Goal: Check status: Check status

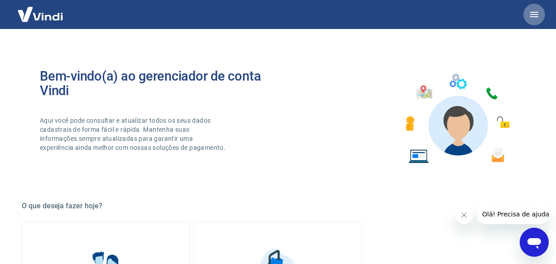
click at [532, 13] on icon "button" at bounding box center [534, 14] width 11 height 11
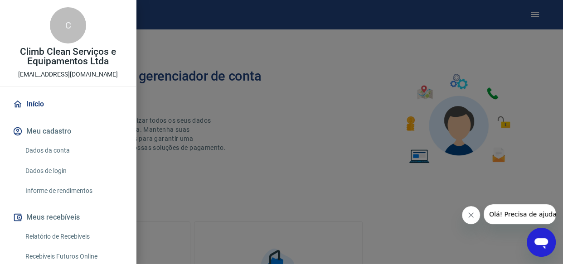
click at [43, 236] on link "Relatório de Recebíveis" at bounding box center [73, 236] width 103 height 19
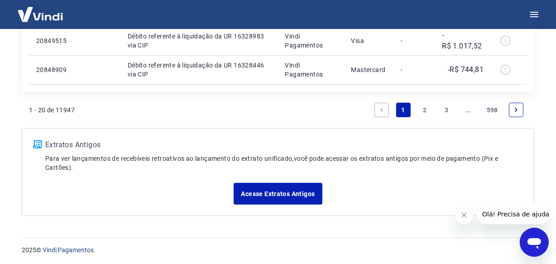
scroll to position [813, 0]
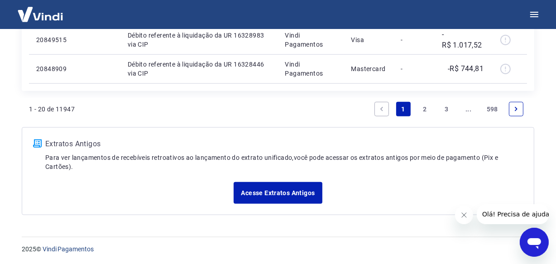
click at [466, 110] on link "..." at bounding box center [469, 109] width 15 height 15
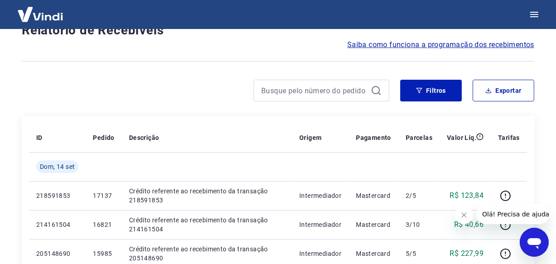
scroll to position [784, 0]
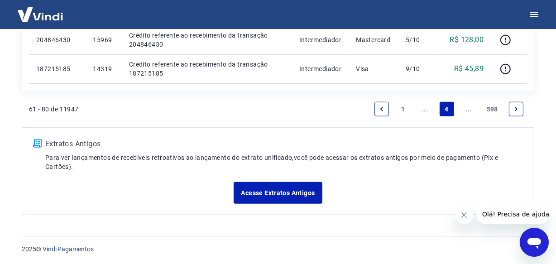
click at [466, 110] on link "..." at bounding box center [469, 109] width 15 height 15
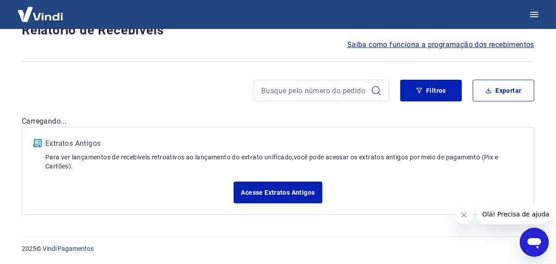
scroll to position [784, 0]
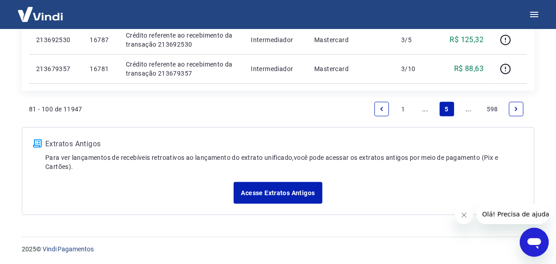
click at [465, 110] on link "..." at bounding box center [469, 109] width 15 height 15
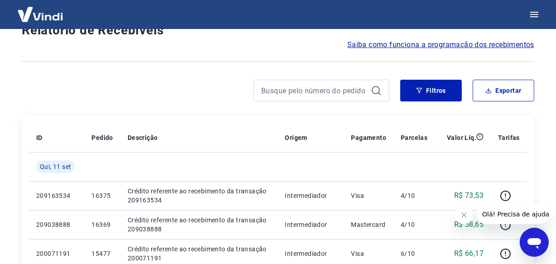
scroll to position [813, 0]
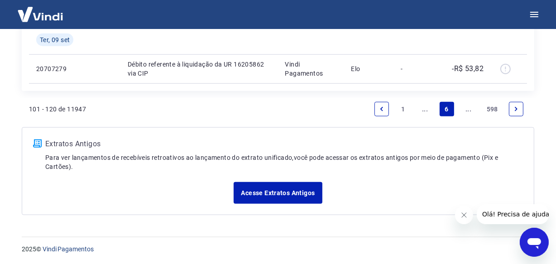
click at [465, 110] on link "..." at bounding box center [469, 109] width 15 height 15
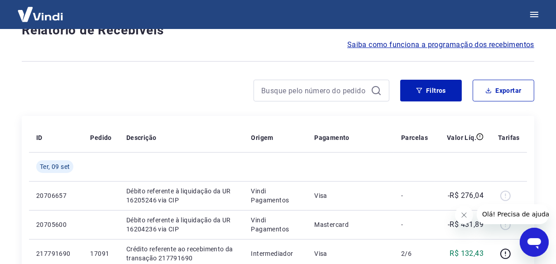
scroll to position [784, 0]
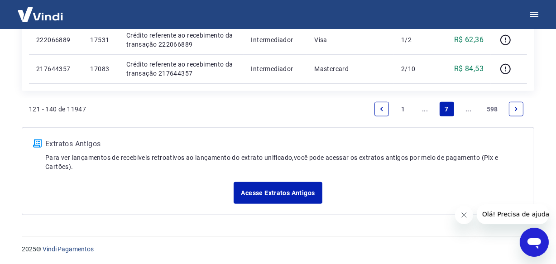
click at [465, 110] on link "..." at bounding box center [469, 109] width 15 height 15
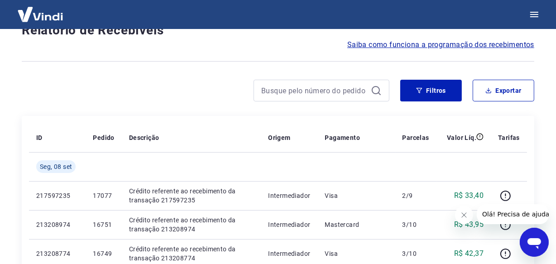
scroll to position [784, 0]
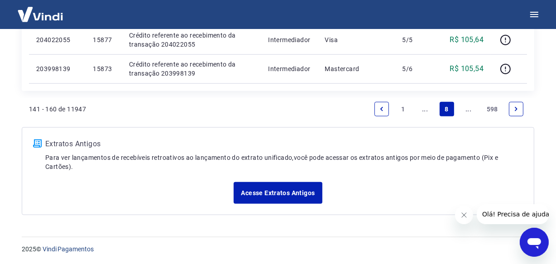
click at [465, 110] on link "..." at bounding box center [469, 109] width 15 height 15
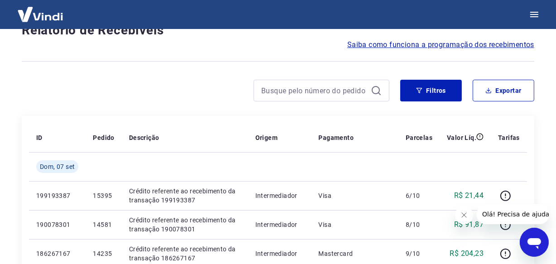
scroll to position [813, 0]
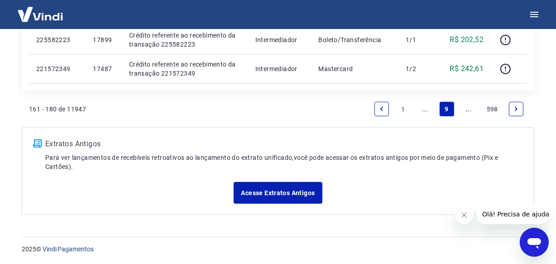
click at [465, 110] on link "..." at bounding box center [469, 109] width 15 height 15
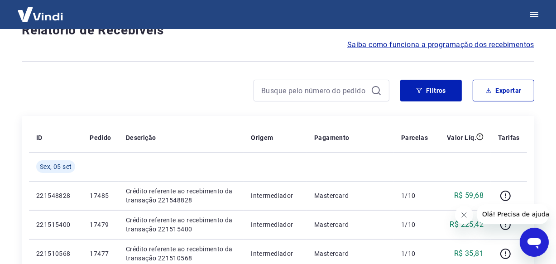
scroll to position [784, 0]
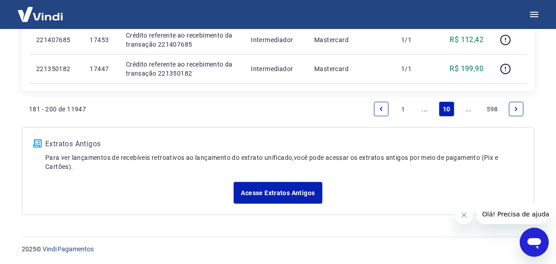
click at [465, 110] on link "..." at bounding box center [469, 109] width 15 height 15
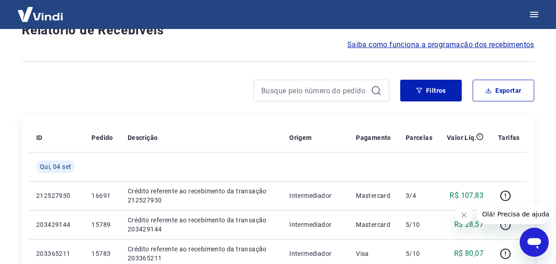
scroll to position [784, 0]
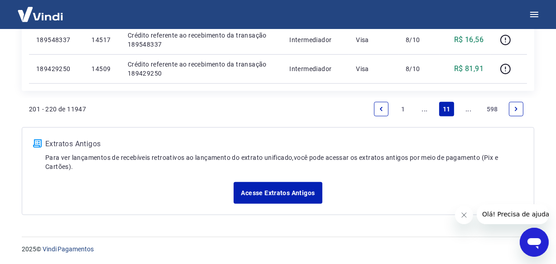
click at [465, 110] on link "..." at bounding box center [469, 109] width 15 height 15
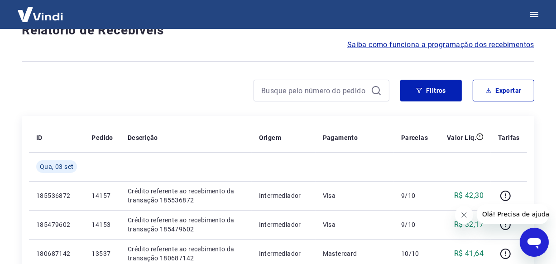
scroll to position [813, 0]
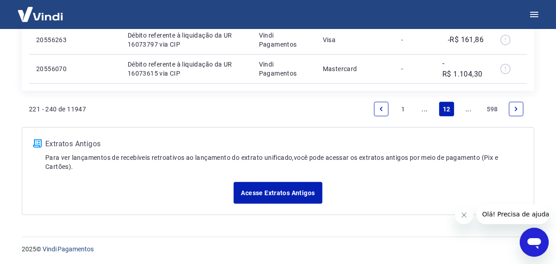
click at [465, 110] on link "..." at bounding box center [469, 109] width 15 height 15
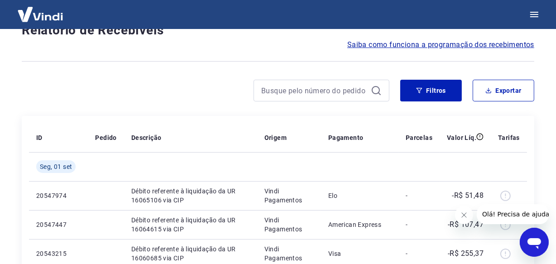
scroll to position [784, 0]
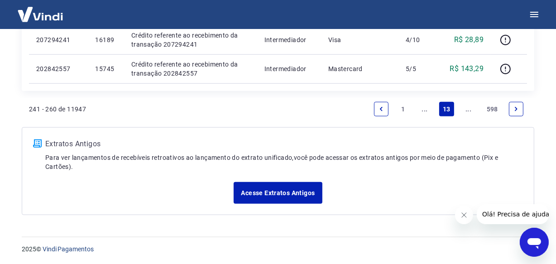
click at [465, 110] on link "..." at bounding box center [469, 109] width 15 height 15
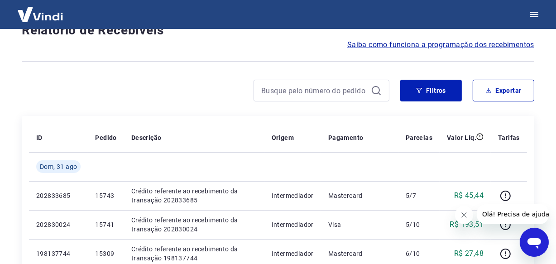
scroll to position [784, 0]
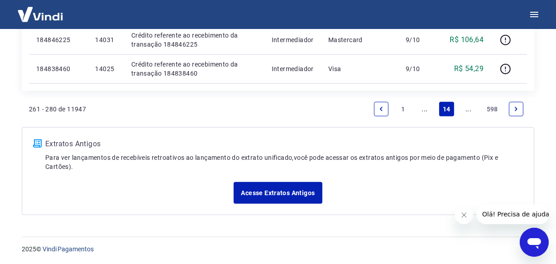
click at [465, 110] on link "..." at bounding box center [469, 109] width 15 height 15
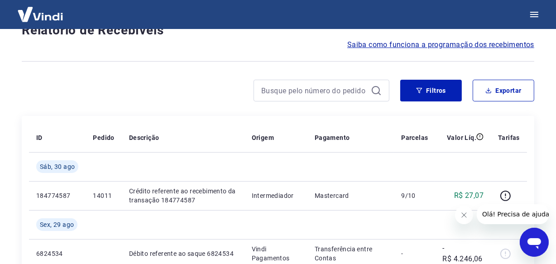
scroll to position [813, 0]
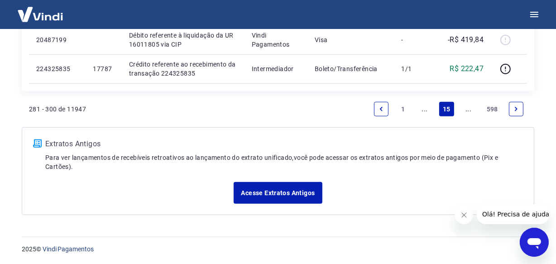
click at [465, 110] on link "..." at bounding box center [469, 109] width 15 height 15
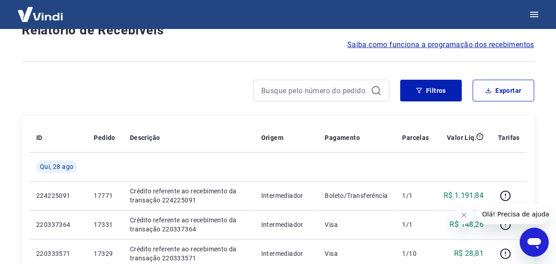
scroll to position [784, 0]
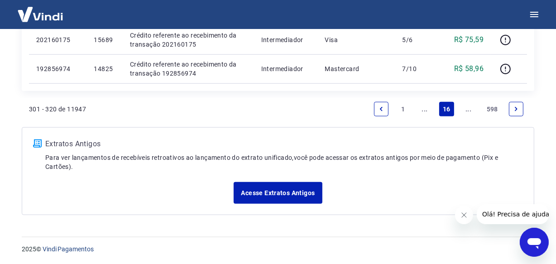
click at [465, 110] on link "..." at bounding box center [469, 109] width 15 height 15
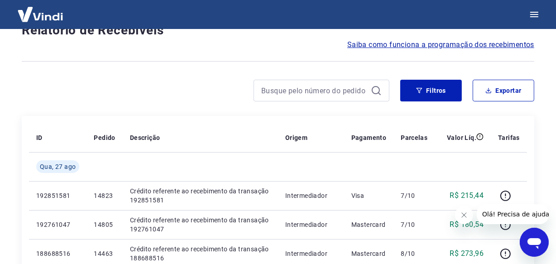
scroll to position [784, 0]
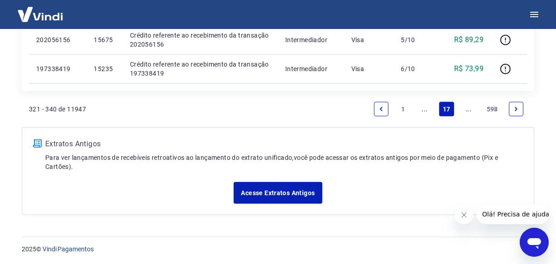
click at [465, 110] on link "..." at bounding box center [469, 109] width 15 height 15
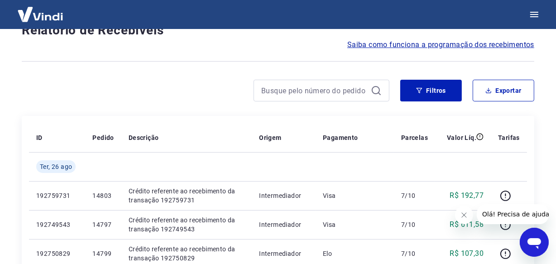
scroll to position [784, 0]
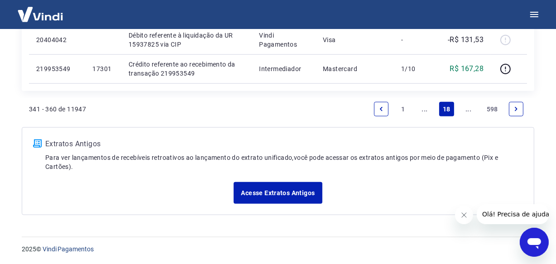
click at [465, 110] on link "..." at bounding box center [469, 109] width 15 height 15
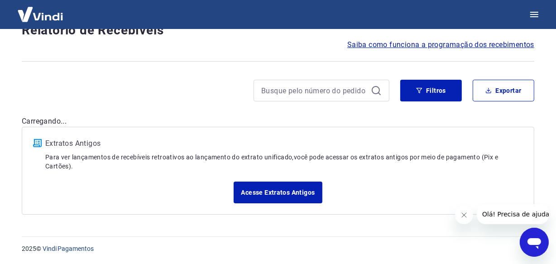
scroll to position [784, 0]
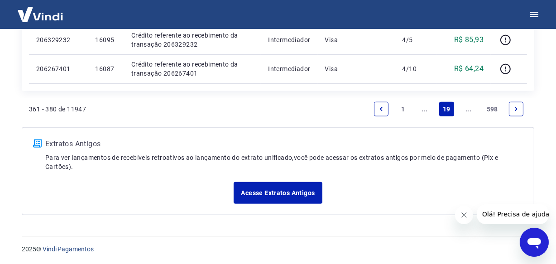
click at [465, 110] on link "..." at bounding box center [469, 109] width 15 height 15
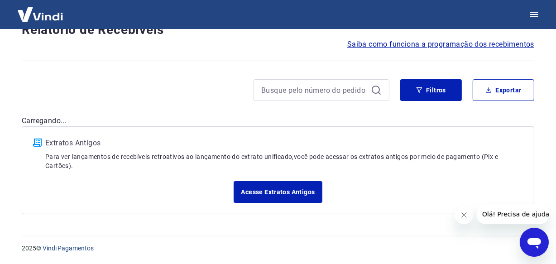
scroll to position [77, 0]
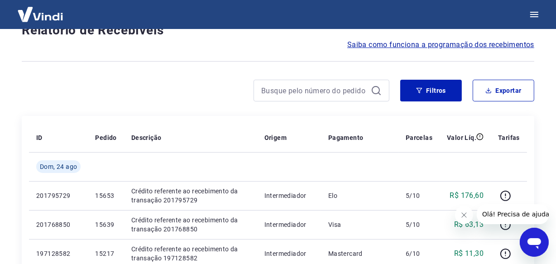
scroll to position [813, 0]
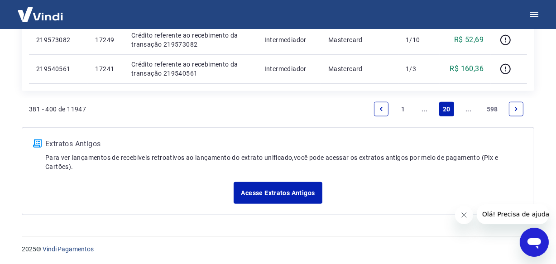
click at [465, 110] on link "..." at bounding box center [469, 109] width 15 height 15
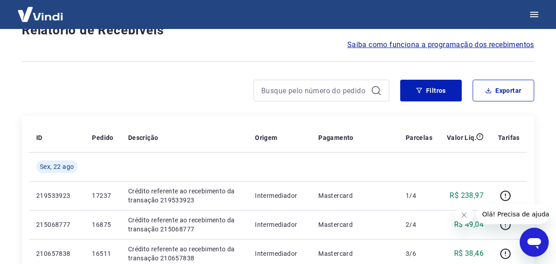
scroll to position [784, 0]
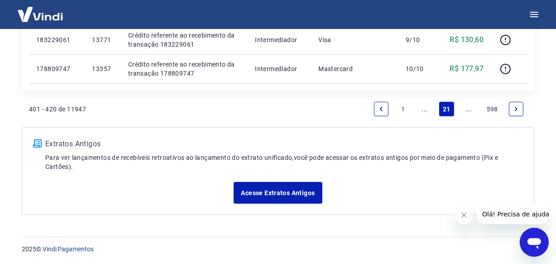
click at [466, 111] on link "..." at bounding box center [469, 109] width 15 height 15
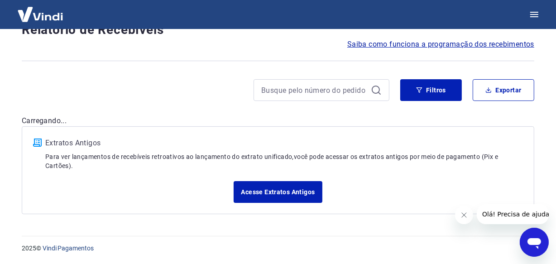
scroll to position [77, 0]
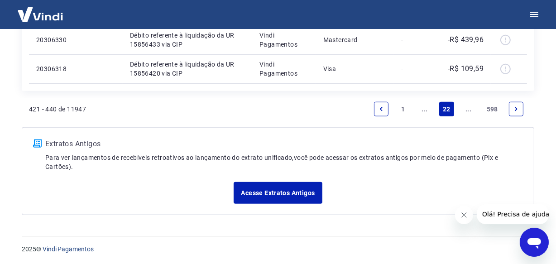
click at [466, 110] on link "..." at bounding box center [469, 109] width 15 height 15
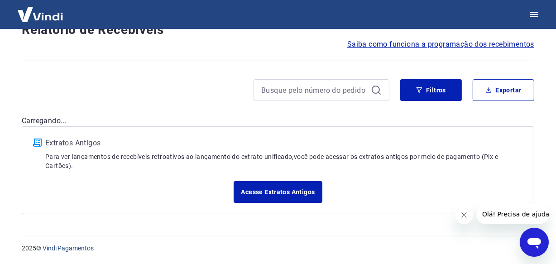
scroll to position [77, 0]
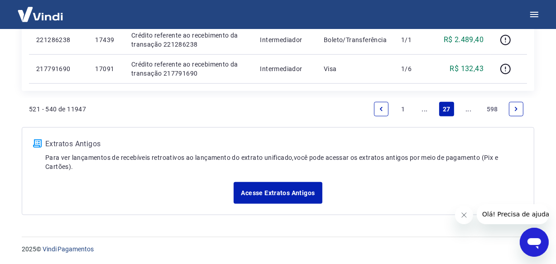
click at [471, 112] on link "..." at bounding box center [469, 109] width 15 height 15
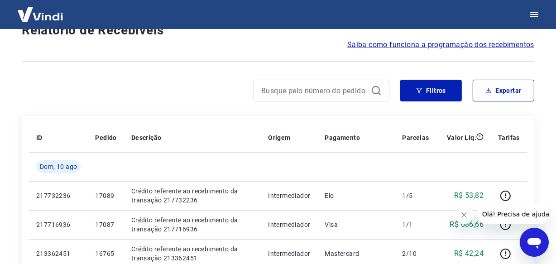
scroll to position [784, 0]
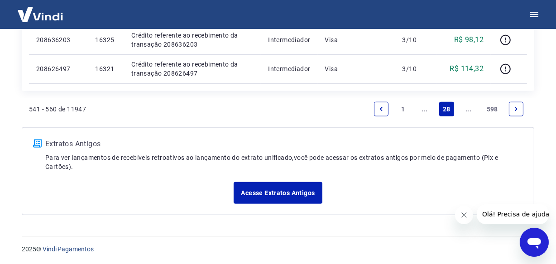
click at [465, 111] on link "..." at bounding box center [469, 109] width 15 height 15
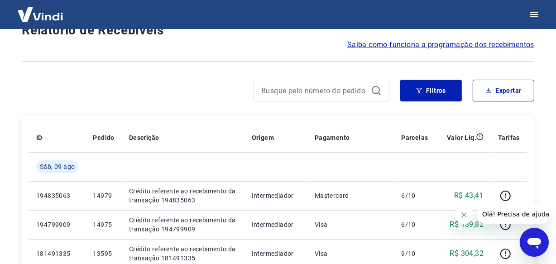
scroll to position [813, 0]
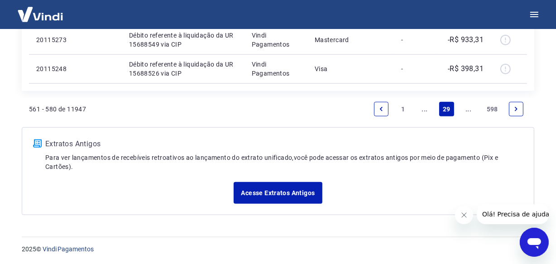
click at [465, 111] on link "..." at bounding box center [469, 109] width 15 height 15
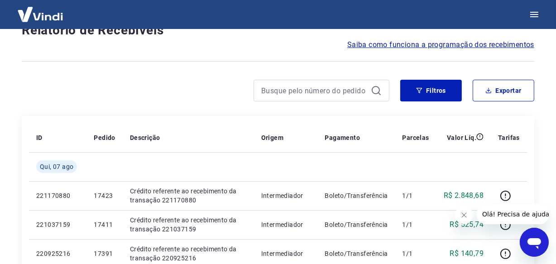
scroll to position [784, 0]
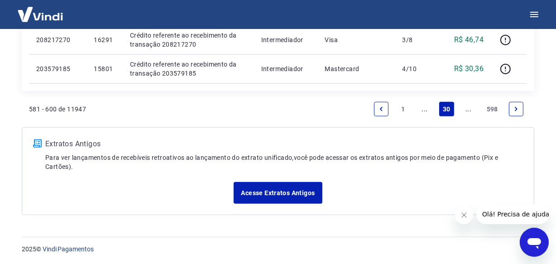
click at [465, 111] on link "..." at bounding box center [469, 109] width 15 height 15
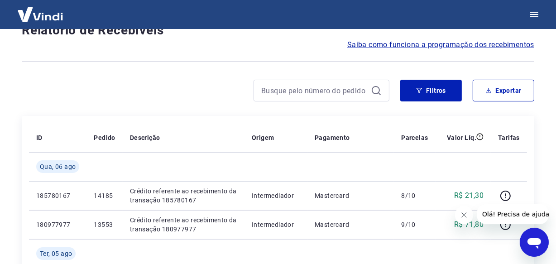
scroll to position [813, 0]
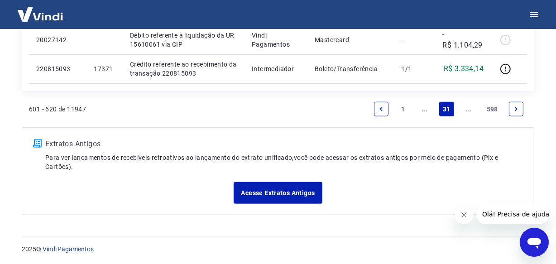
click at [465, 111] on link "..." at bounding box center [469, 109] width 15 height 15
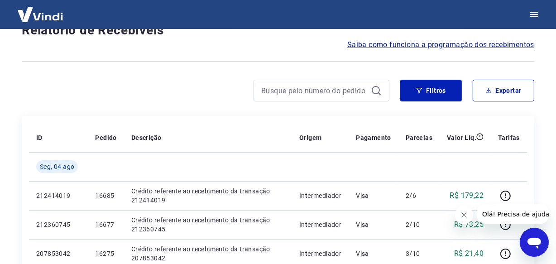
scroll to position [784, 0]
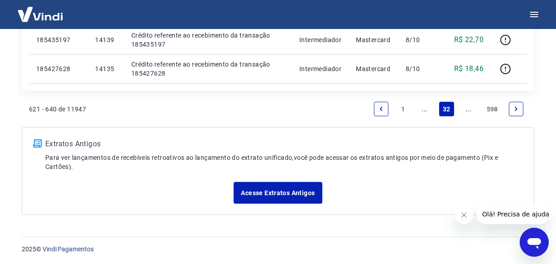
click at [469, 111] on link "..." at bounding box center [469, 109] width 15 height 15
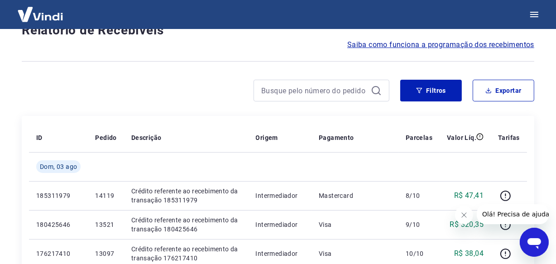
scroll to position [813, 0]
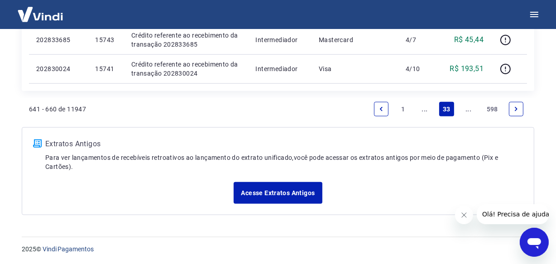
click at [469, 111] on link "..." at bounding box center [469, 109] width 15 height 15
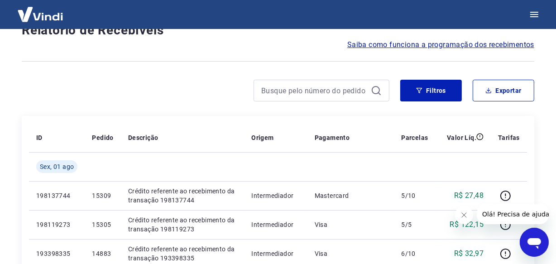
scroll to position [784, 0]
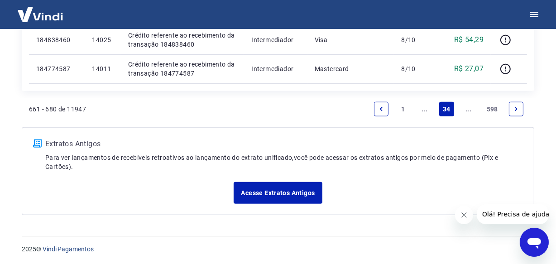
click at [469, 111] on link "..." at bounding box center [469, 109] width 15 height 15
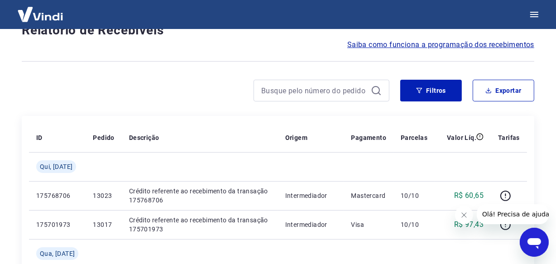
scroll to position [784, 0]
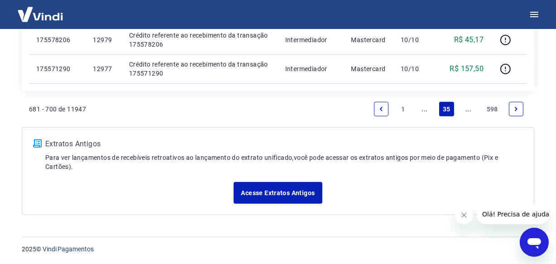
click at [469, 111] on link "..." at bounding box center [469, 109] width 15 height 15
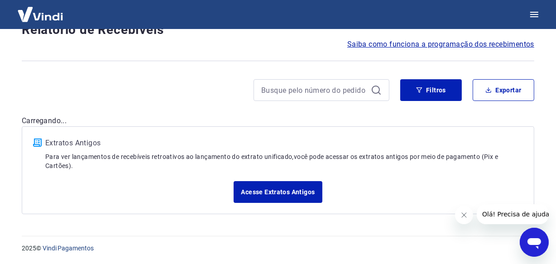
scroll to position [77, 0]
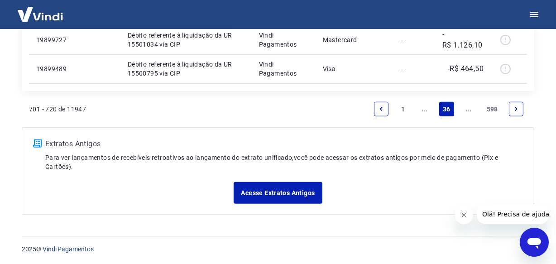
click at [469, 111] on link "..." at bounding box center [469, 109] width 15 height 15
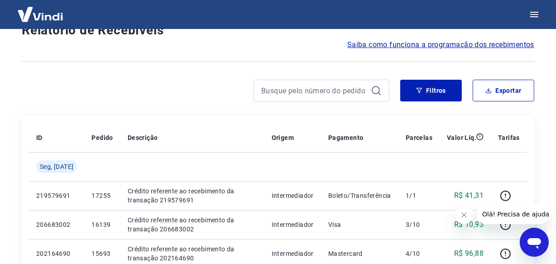
scroll to position [784, 0]
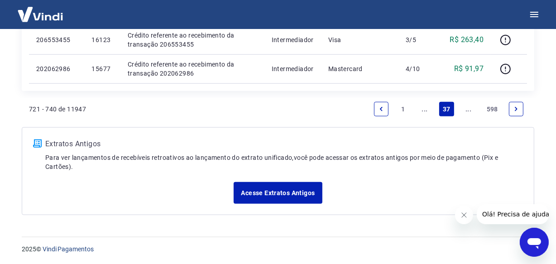
click at [469, 111] on link "..." at bounding box center [469, 109] width 15 height 15
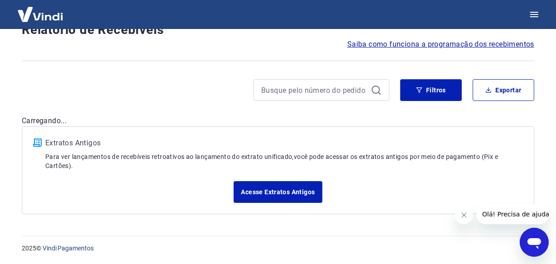
scroll to position [77, 0]
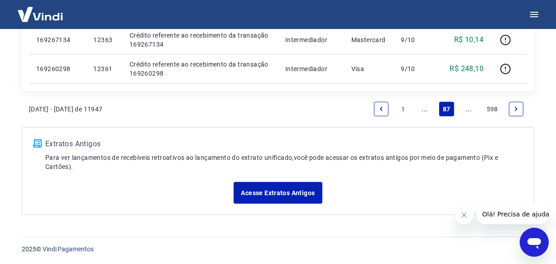
click at [469, 112] on link "..." at bounding box center [469, 109] width 15 height 15
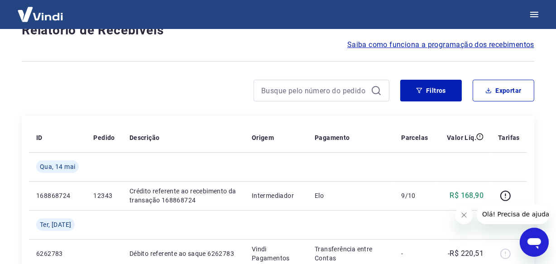
scroll to position [813, 0]
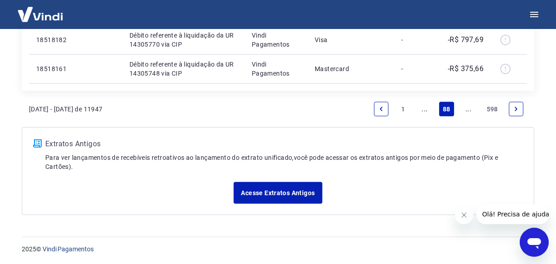
click at [469, 112] on link "..." at bounding box center [469, 109] width 15 height 15
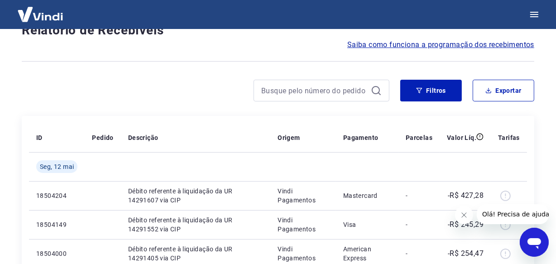
scroll to position [784, 0]
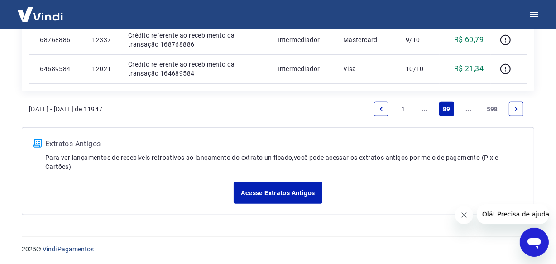
click at [469, 112] on link "..." at bounding box center [469, 109] width 15 height 15
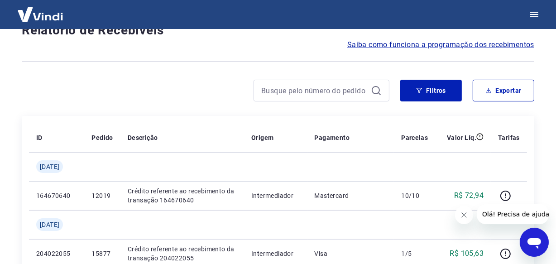
scroll to position [813, 0]
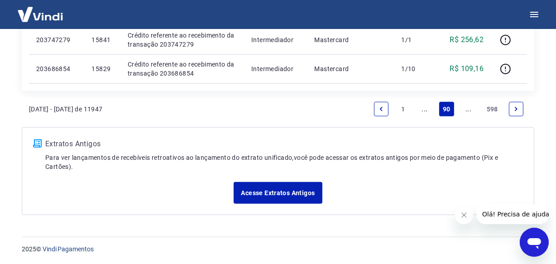
click at [469, 112] on link "..." at bounding box center [469, 109] width 15 height 15
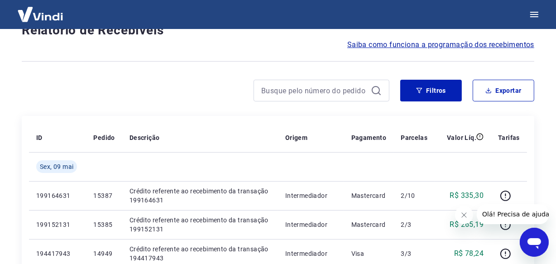
scroll to position [813, 0]
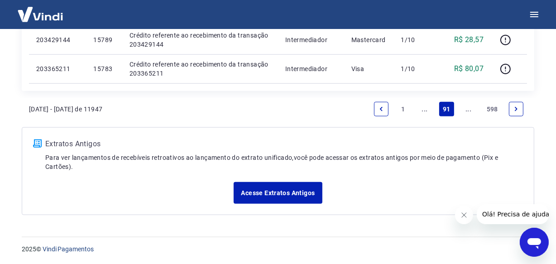
click at [469, 112] on link "..." at bounding box center [469, 109] width 15 height 15
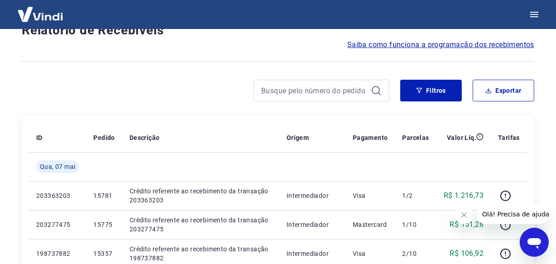
scroll to position [784, 0]
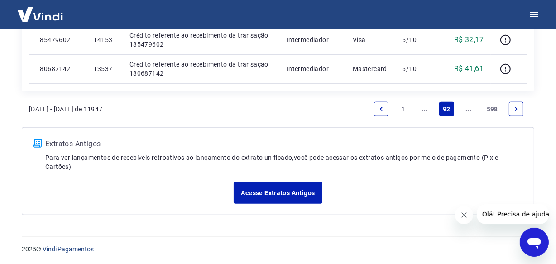
click at [469, 112] on link "..." at bounding box center [469, 109] width 15 height 15
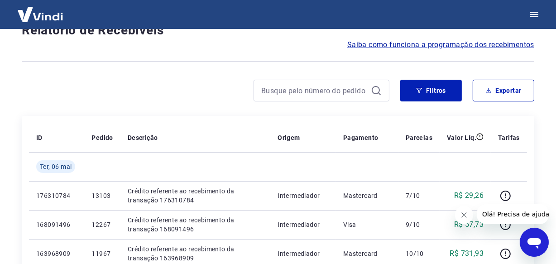
scroll to position [784, 0]
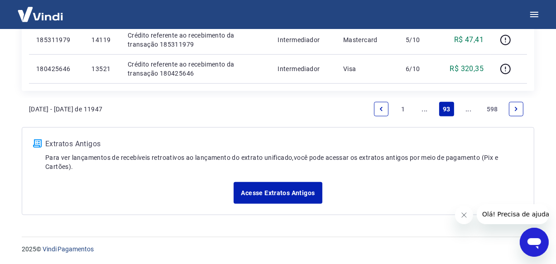
click at [469, 112] on link "..." at bounding box center [469, 109] width 15 height 15
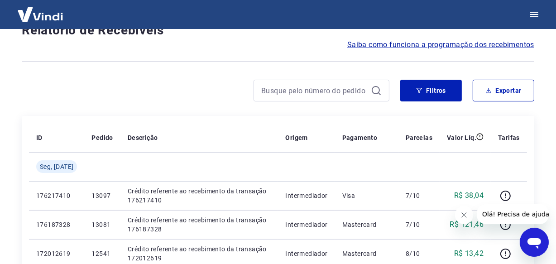
scroll to position [813, 0]
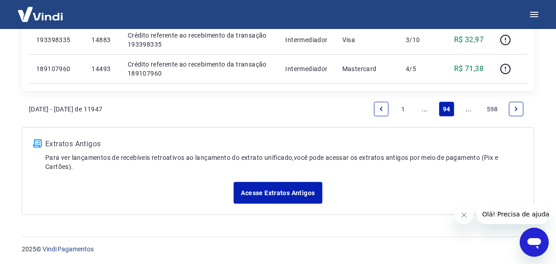
click at [469, 112] on link "..." at bounding box center [469, 109] width 15 height 15
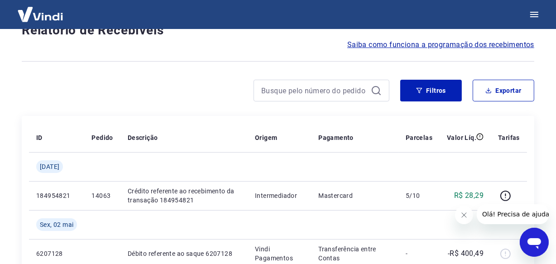
scroll to position [813, 0]
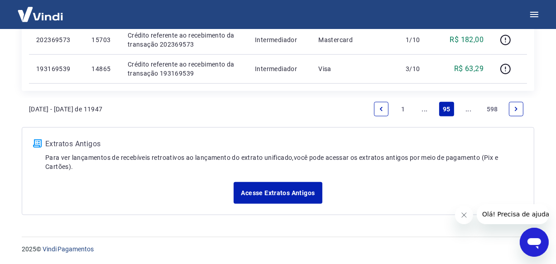
click at [469, 112] on link "..." at bounding box center [469, 109] width 15 height 15
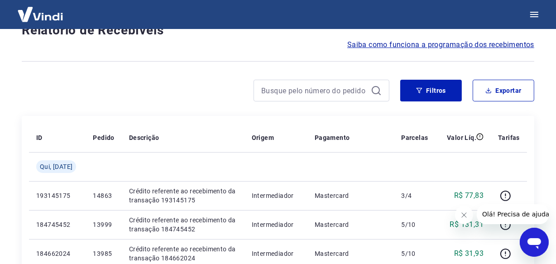
scroll to position [784, 0]
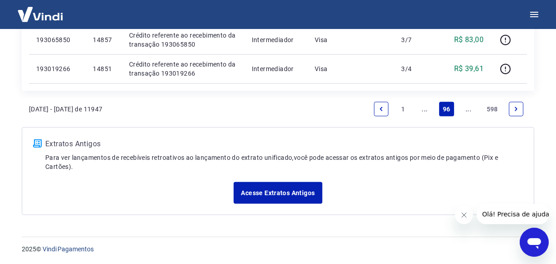
click at [469, 112] on link "..." at bounding box center [469, 109] width 15 height 15
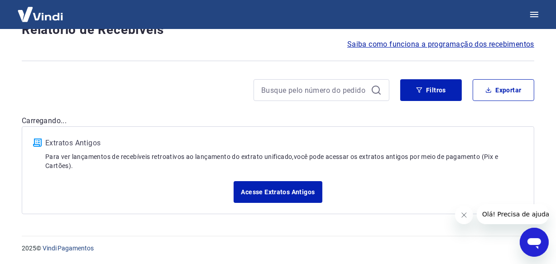
scroll to position [77, 0]
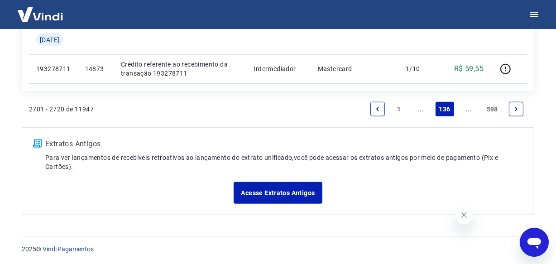
click at [469, 110] on link "..." at bounding box center [469, 109] width 15 height 15
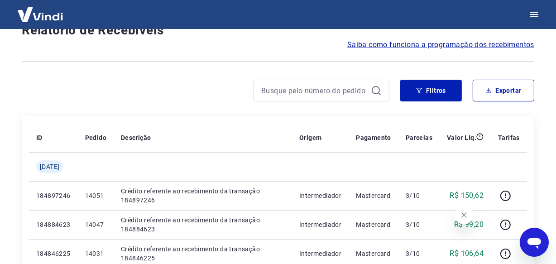
scroll to position [784, 0]
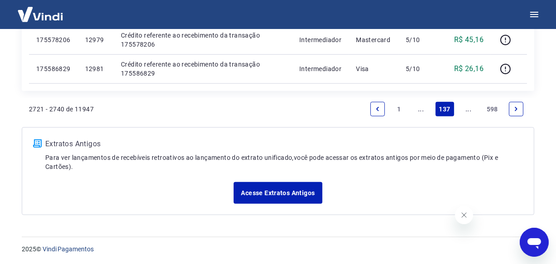
click at [469, 110] on link "..." at bounding box center [469, 109] width 15 height 15
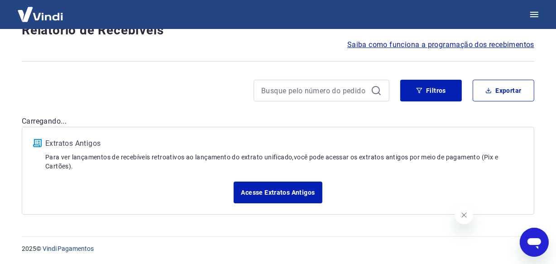
scroll to position [813, 0]
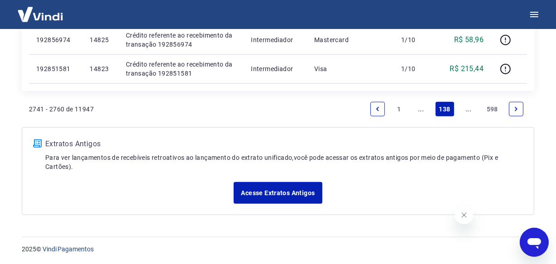
click at [469, 110] on link "..." at bounding box center [469, 109] width 15 height 15
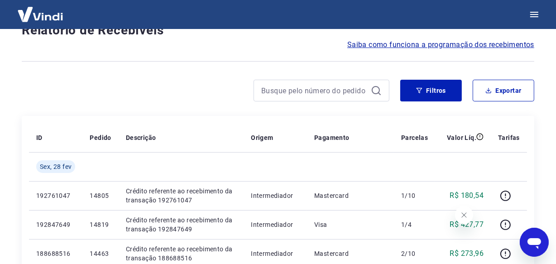
scroll to position [784, 0]
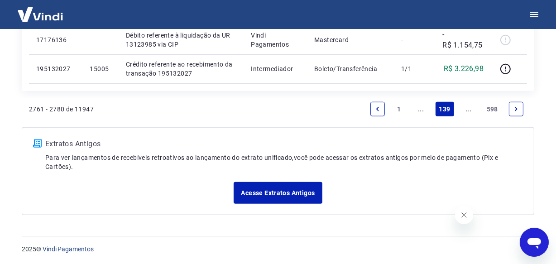
click at [469, 110] on link "..." at bounding box center [469, 109] width 15 height 15
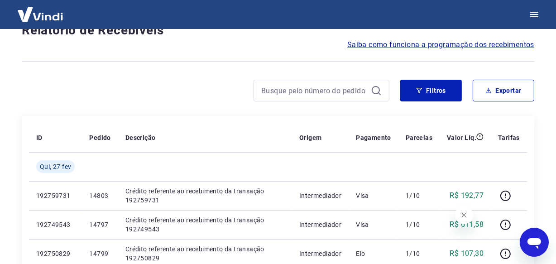
scroll to position [756, 0]
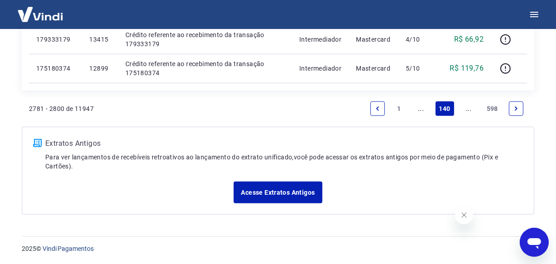
click at [469, 110] on link "..." at bounding box center [469, 109] width 15 height 15
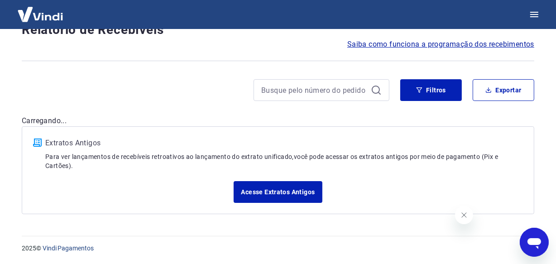
scroll to position [77, 0]
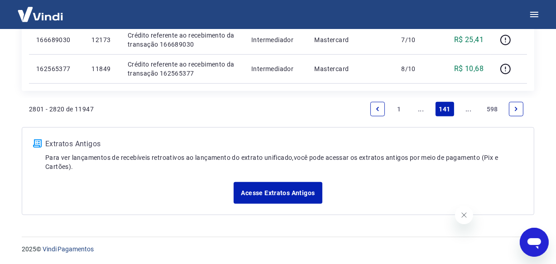
click at [469, 110] on link "..." at bounding box center [469, 109] width 15 height 15
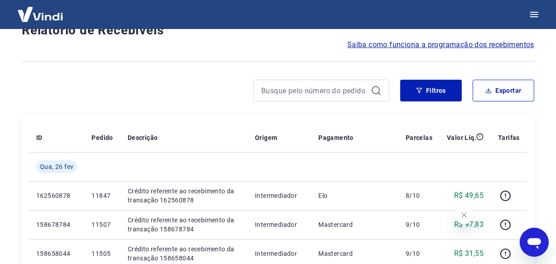
scroll to position [784, 0]
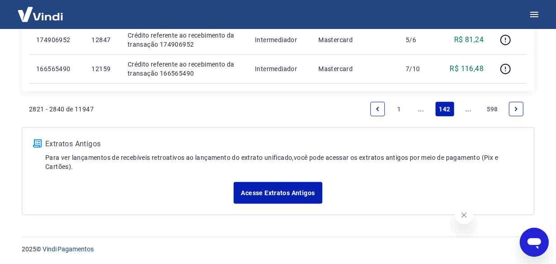
click at [469, 110] on link "..." at bounding box center [469, 109] width 15 height 15
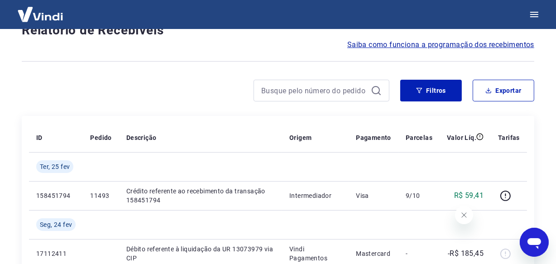
scroll to position [813, 0]
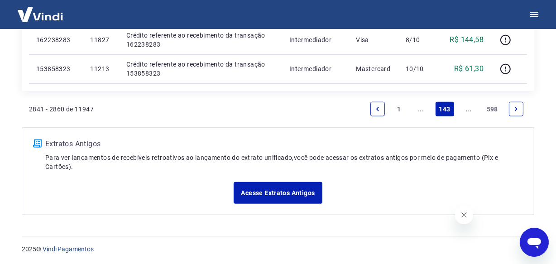
click at [469, 110] on link "..." at bounding box center [469, 109] width 15 height 15
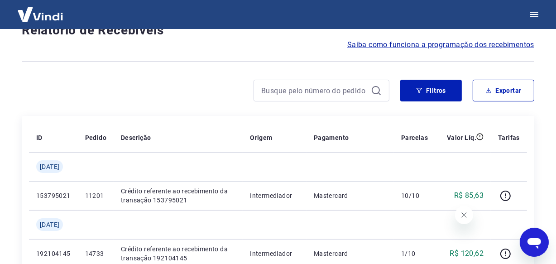
scroll to position [813, 0]
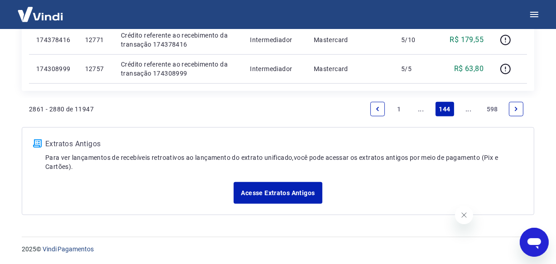
click at [469, 110] on link "..." at bounding box center [469, 109] width 15 height 15
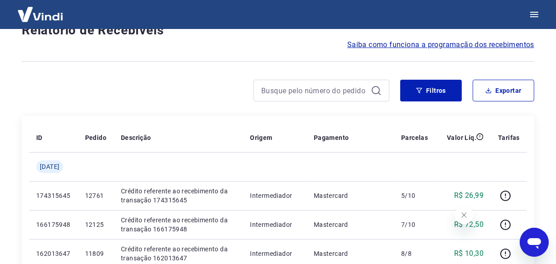
scroll to position [813, 0]
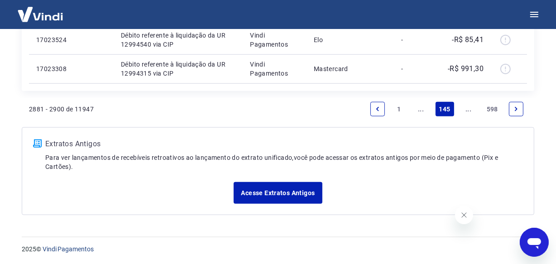
click at [469, 110] on link "..." at bounding box center [469, 109] width 15 height 15
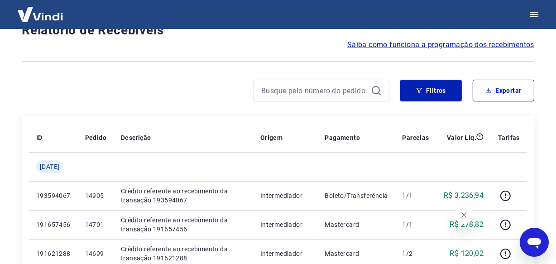
scroll to position [784, 0]
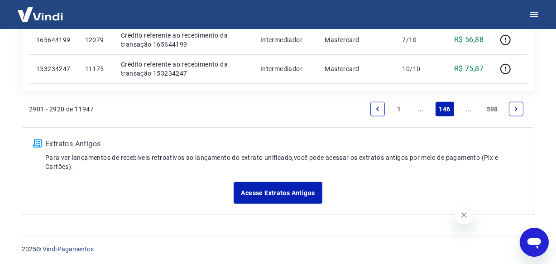
click at [469, 110] on link "..." at bounding box center [469, 109] width 15 height 15
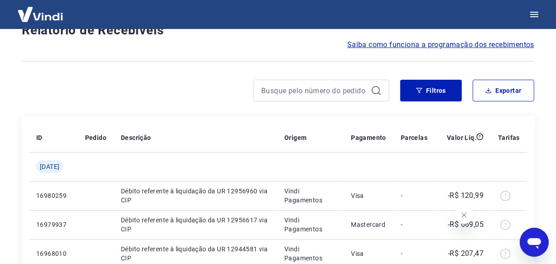
scroll to position [813, 0]
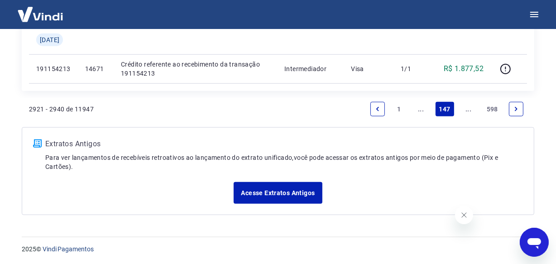
click at [469, 110] on link "..." at bounding box center [469, 109] width 15 height 15
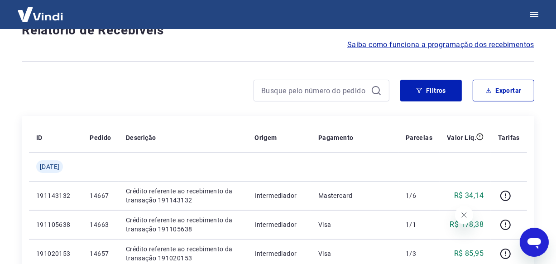
scroll to position [784, 0]
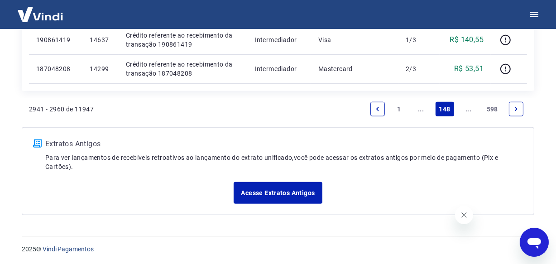
click at [469, 110] on link "..." at bounding box center [469, 109] width 15 height 15
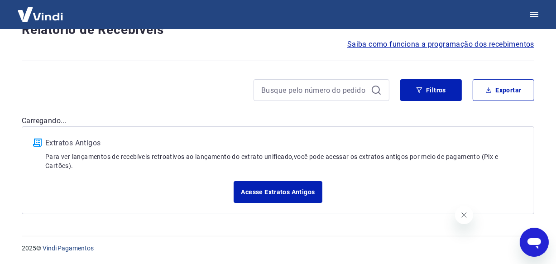
scroll to position [77, 0]
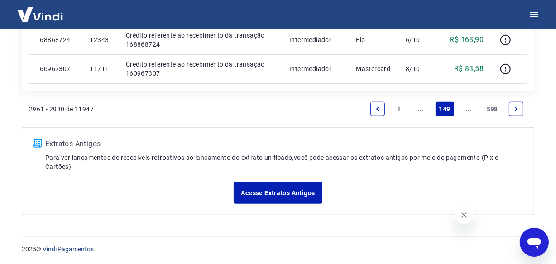
click at [469, 110] on link "..." at bounding box center [469, 109] width 15 height 15
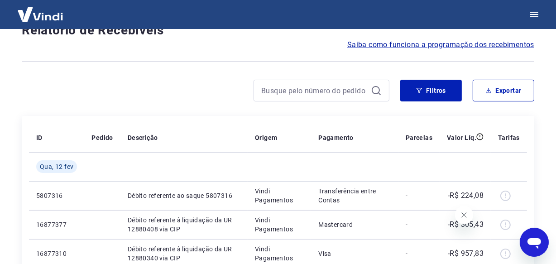
scroll to position [784, 0]
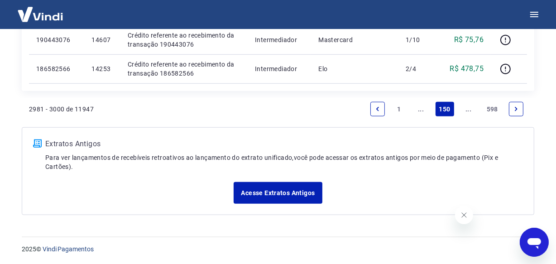
click at [470, 111] on link "..." at bounding box center [469, 109] width 15 height 15
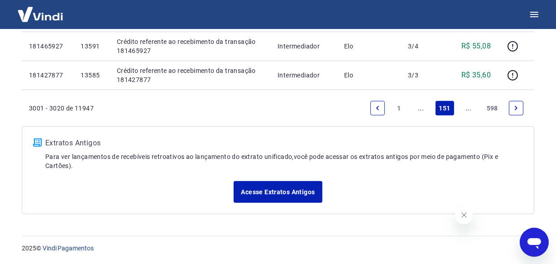
click at [470, 111] on link "..." at bounding box center [469, 108] width 15 height 15
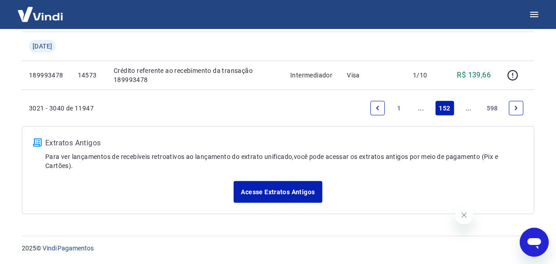
click at [470, 111] on link "..." at bounding box center [469, 108] width 15 height 15
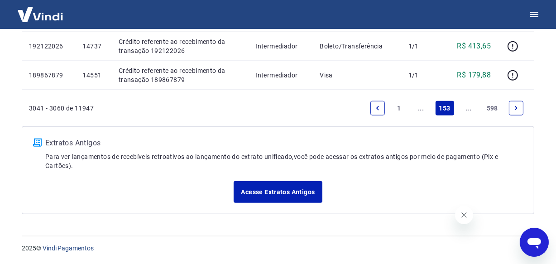
click at [470, 111] on link "..." at bounding box center [469, 108] width 15 height 15
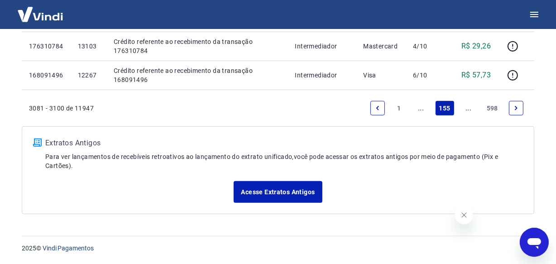
click at [470, 111] on link "..." at bounding box center [469, 108] width 15 height 15
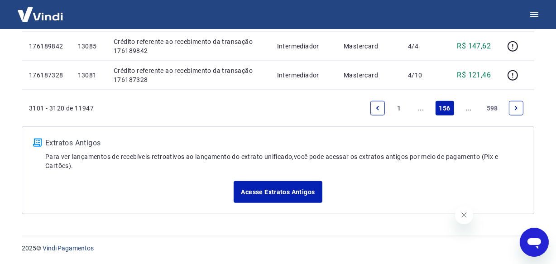
click at [470, 111] on link "..." at bounding box center [469, 108] width 15 height 15
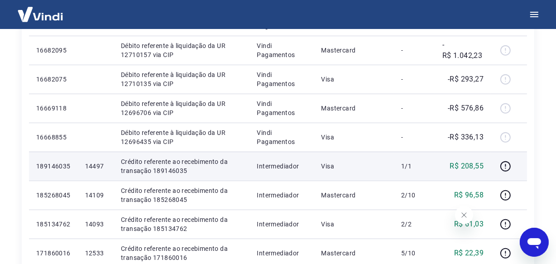
scroll to position [620, 0]
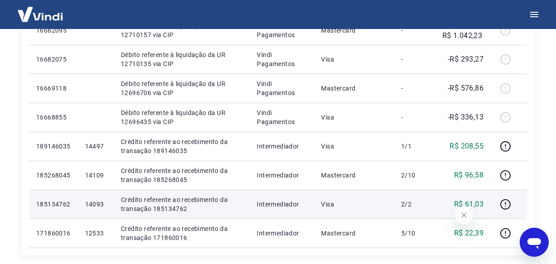
click at [99, 204] on p "14093" at bounding box center [95, 204] width 21 height 9
click at [98, 204] on p "14093" at bounding box center [95, 204] width 21 height 9
copy p "14093"
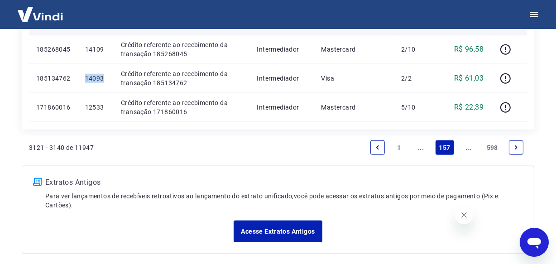
scroll to position [784, 0]
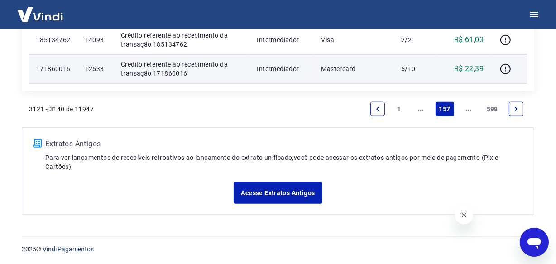
click at [102, 71] on p "12533" at bounding box center [95, 68] width 21 height 9
copy p "12533"
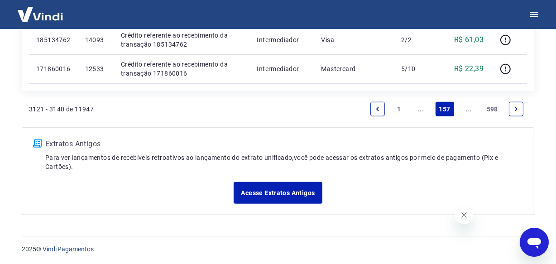
click at [517, 110] on icon "Next page" at bounding box center [516, 109] width 6 height 6
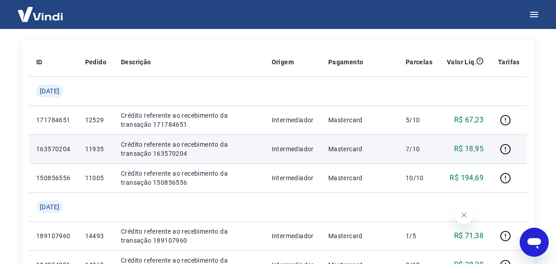
scroll to position [154, 0]
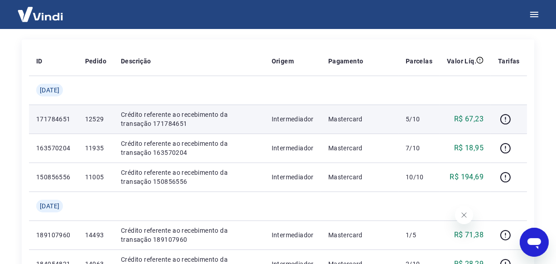
click at [103, 118] on p "12529" at bounding box center [95, 119] width 21 height 9
copy p "12529"
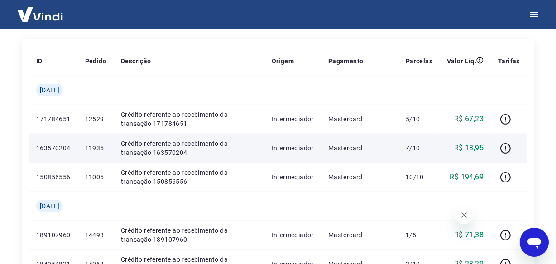
click at [103, 145] on p "11935" at bounding box center [95, 148] width 21 height 9
copy p "11935"
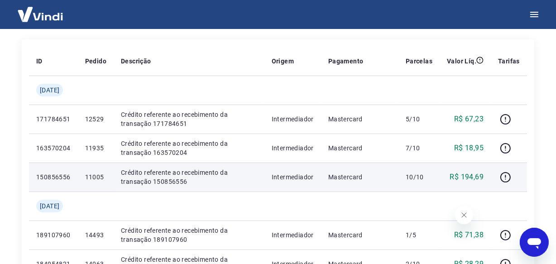
click at [100, 179] on p "11005" at bounding box center [95, 177] width 21 height 9
click at [101, 179] on p "11005" at bounding box center [95, 177] width 21 height 9
copy p "11005"
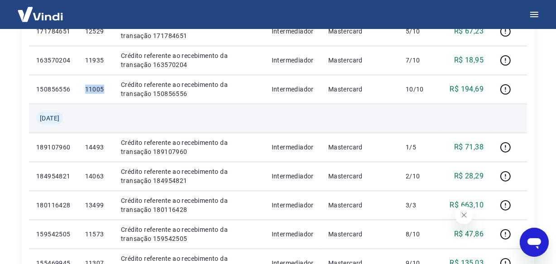
scroll to position [319, 0]
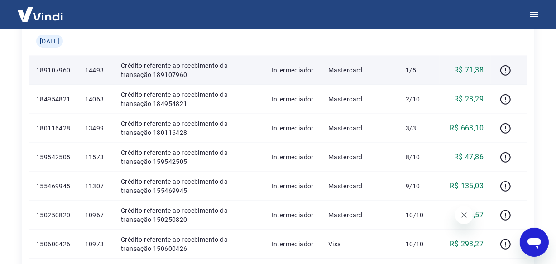
click at [103, 68] on p "14493" at bounding box center [95, 70] width 21 height 9
copy p "14493"
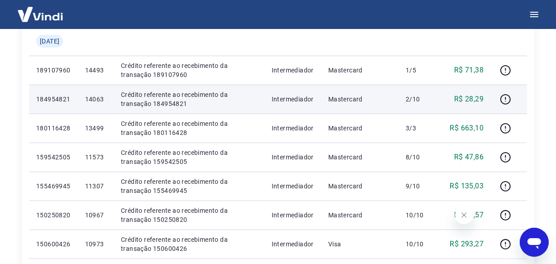
click at [105, 102] on p "14063" at bounding box center [95, 99] width 21 height 9
copy p "14063"
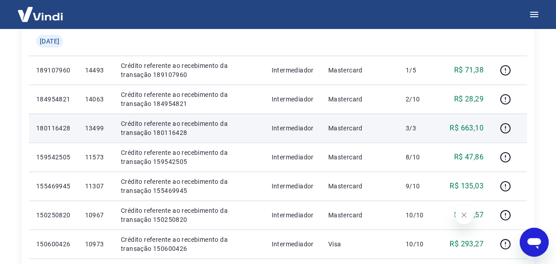
click at [99, 130] on p "13499" at bounding box center [95, 128] width 21 height 9
copy p "13499"
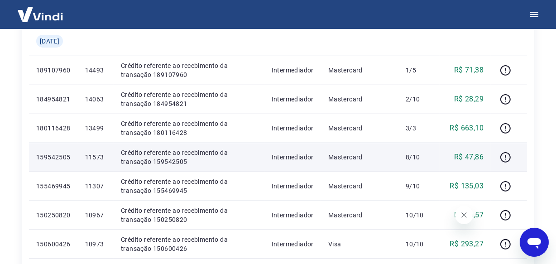
click at [105, 155] on p "11573" at bounding box center [95, 157] width 21 height 9
copy p "11573"
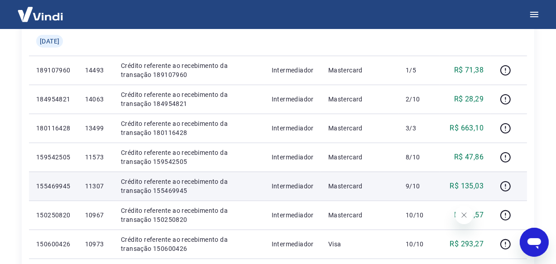
click at [104, 185] on p "11307" at bounding box center [95, 186] width 21 height 9
copy p "11307"
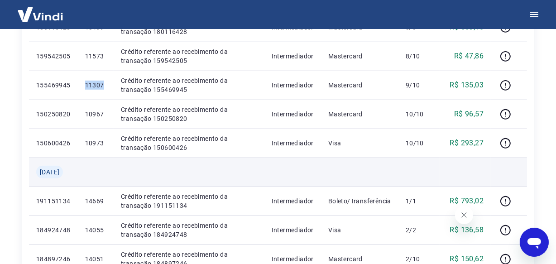
scroll to position [443, 0]
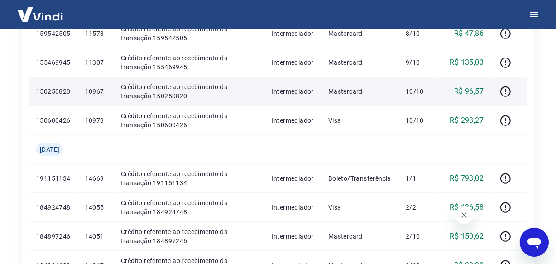
click at [101, 94] on p "10967" at bounding box center [95, 91] width 21 height 9
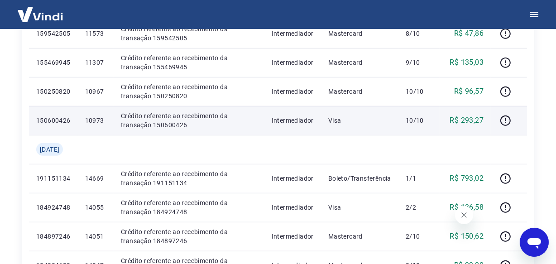
click at [100, 120] on p "10973" at bounding box center [95, 120] width 21 height 9
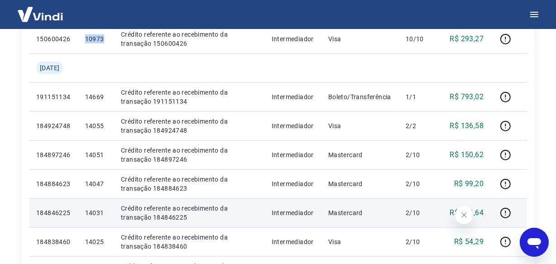
scroll to position [525, 0]
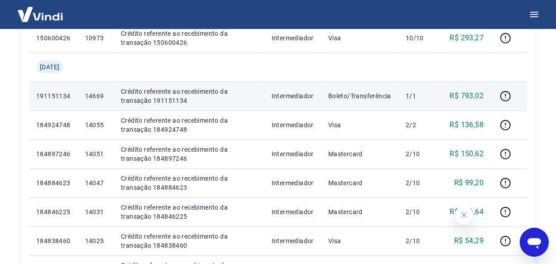
click at [106, 93] on p "14669" at bounding box center [95, 96] width 21 height 9
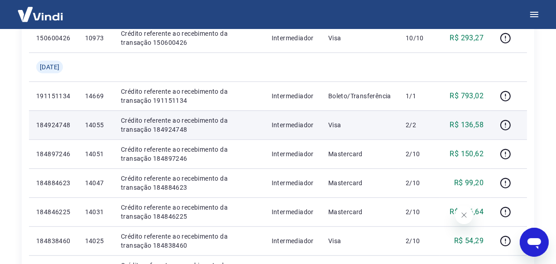
click at [101, 123] on p "14055" at bounding box center [95, 125] width 21 height 9
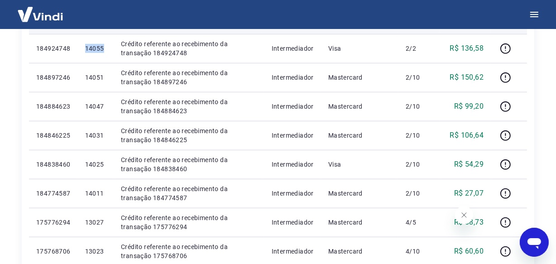
scroll to position [607, 0]
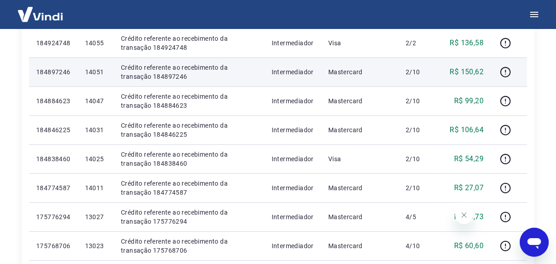
click at [102, 71] on p "14051" at bounding box center [95, 72] width 21 height 9
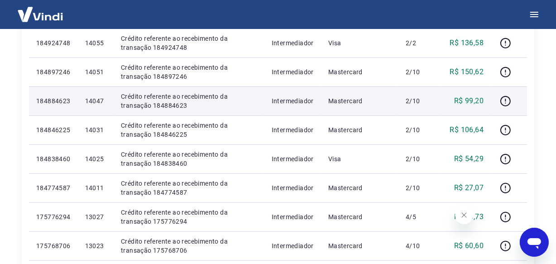
click at [103, 103] on p "14047" at bounding box center [95, 101] width 21 height 9
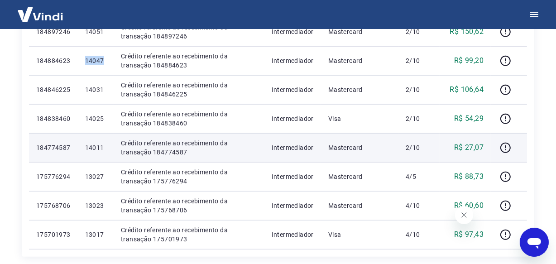
scroll to position [690, 0]
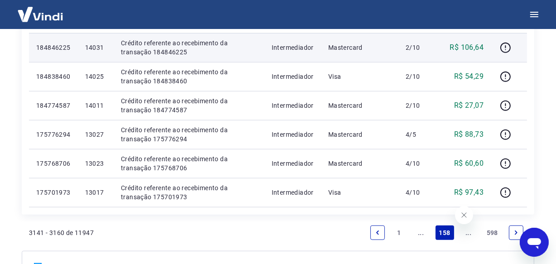
click at [104, 48] on p "14031" at bounding box center [95, 47] width 21 height 9
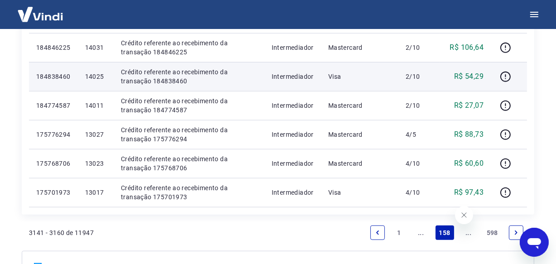
click at [106, 80] on td "14025" at bounding box center [96, 76] width 36 height 29
click at [106, 80] on p "14025" at bounding box center [95, 76] width 21 height 9
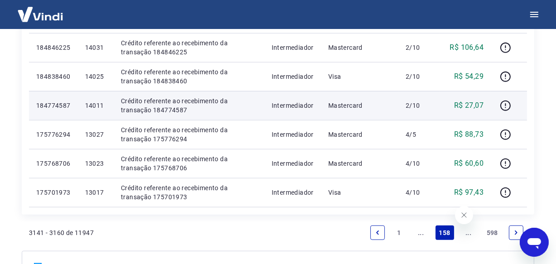
click at [102, 108] on p "14011" at bounding box center [95, 105] width 21 height 9
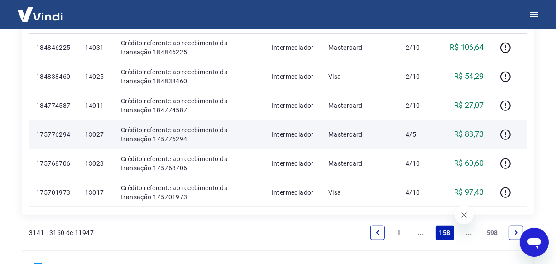
click at [101, 135] on p "13027" at bounding box center [95, 134] width 21 height 9
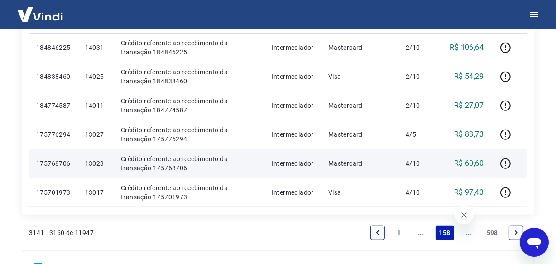
click at [101, 165] on p "13023" at bounding box center [95, 163] width 21 height 9
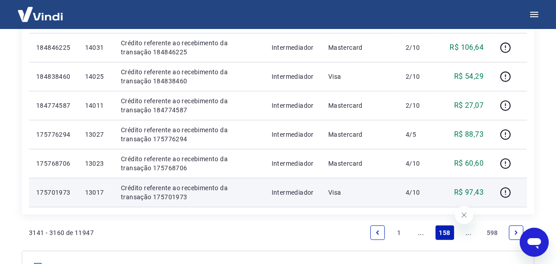
click at [106, 191] on p "13017" at bounding box center [95, 192] width 21 height 9
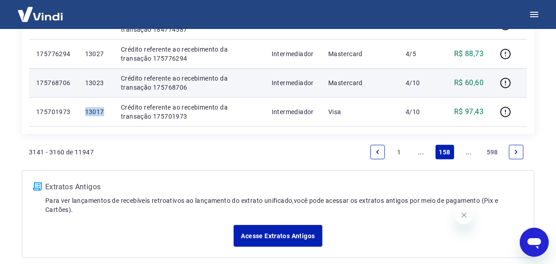
scroll to position [772, 0]
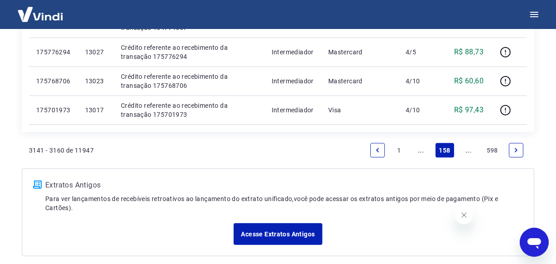
click at [469, 152] on link "..." at bounding box center [469, 150] width 15 height 15
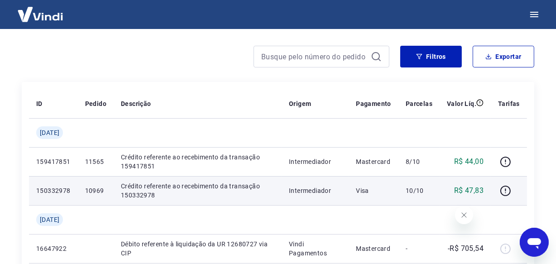
scroll to position [123, 0]
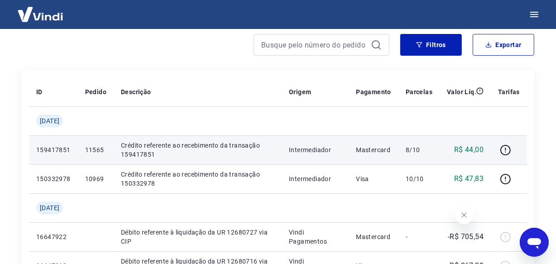
click at [102, 149] on p "11565" at bounding box center [95, 149] width 21 height 9
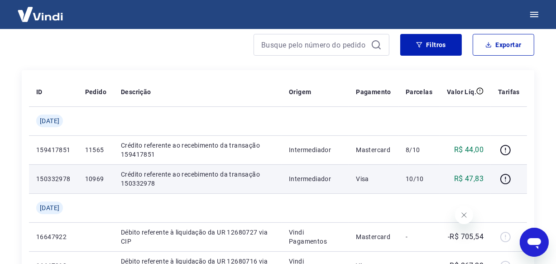
click at [104, 178] on p "10969" at bounding box center [95, 178] width 21 height 9
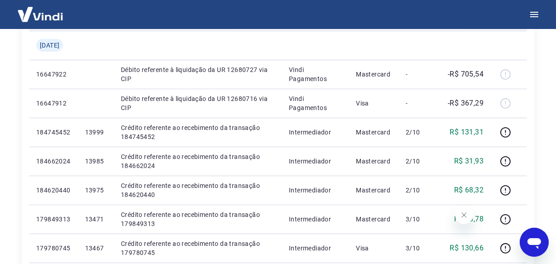
scroll to position [288, 0]
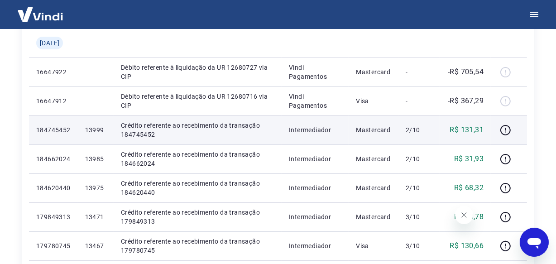
click at [106, 131] on p "13999" at bounding box center [95, 130] width 21 height 9
drag, startPoint x: 98, startPoint y: 135, endPoint x: 98, endPoint y: 130, distance: 5.4
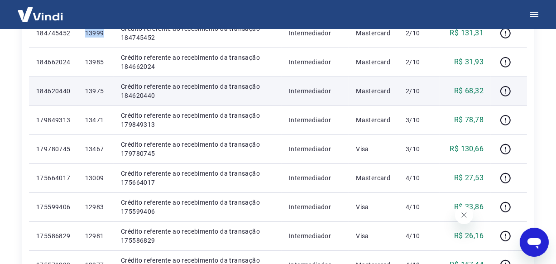
scroll to position [371, 0]
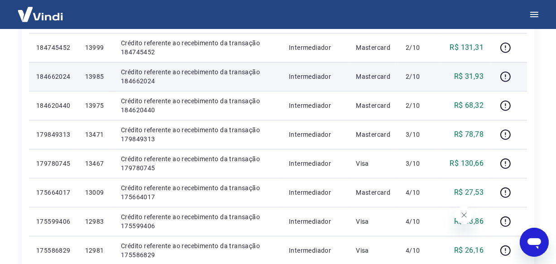
click at [102, 79] on p "13985" at bounding box center [95, 76] width 21 height 9
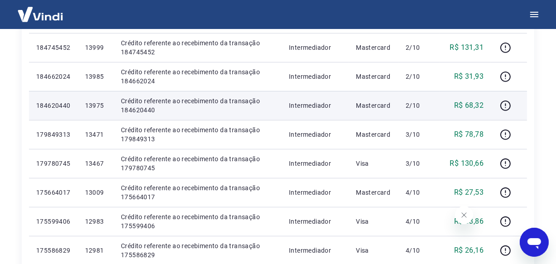
click at [101, 106] on p "13975" at bounding box center [95, 105] width 21 height 9
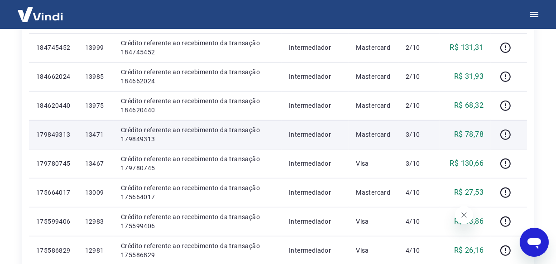
click at [104, 131] on p "13471" at bounding box center [95, 134] width 21 height 9
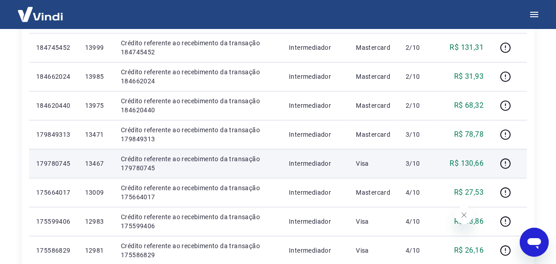
click at [98, 164] on p "13467" at bounding box center [95, 163] width 21 height 9
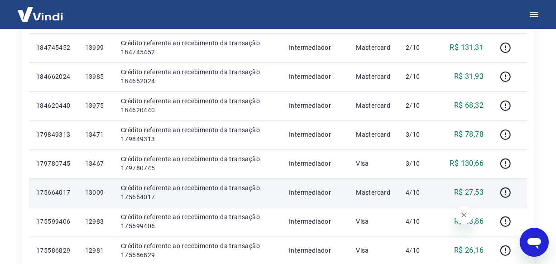
click at [101, 189] on p "13009" at bounding box center [95, 192] width 21 height 9
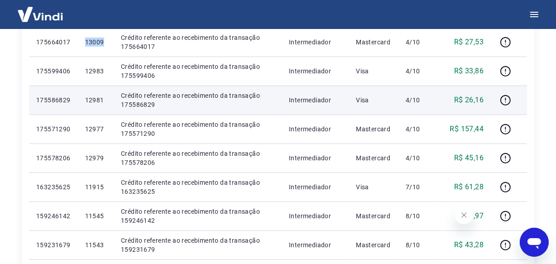
scroll to position [535, 0]
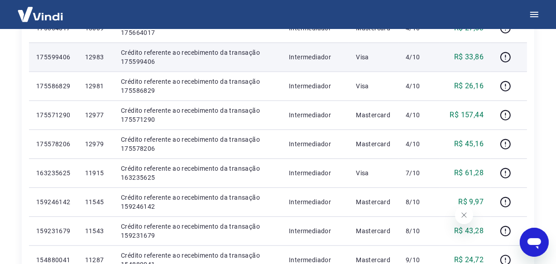
click at [100, 57] on p "12983" at bounding box center [95, 57] width 21 height 9
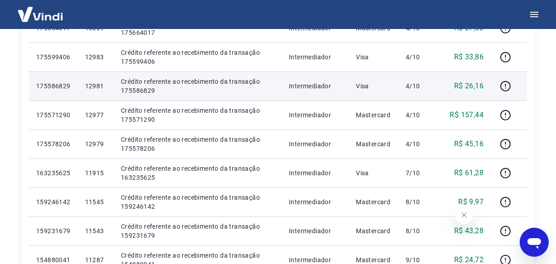
click at [94, 85] on p "12981" at bounding box center [95, 86] width 21 height 9
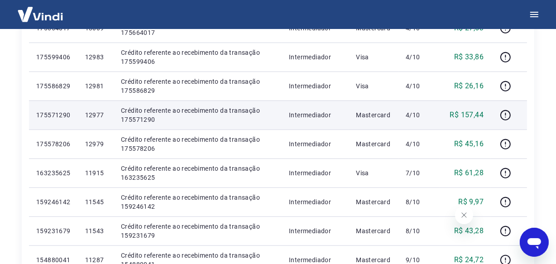
click at [100, 115] on p "12977" at bounding box center [95, 115] width 21 height 9
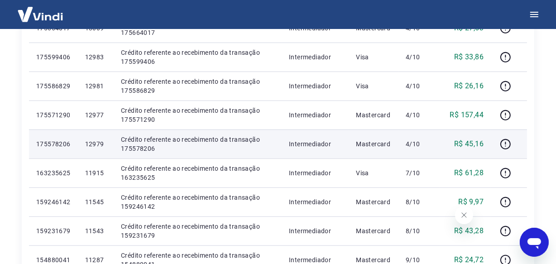
click at [100, 140] on p "12979" at bounding box center [95, 144] width 21 height 9
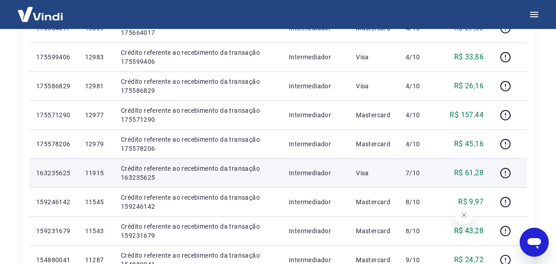
click at [94, 181] on td "11915" at bounding box center [96, 173] width 36 height 29
click at [97, 176] on p "11915" at bounding box center [95, 173] width 21 height 9
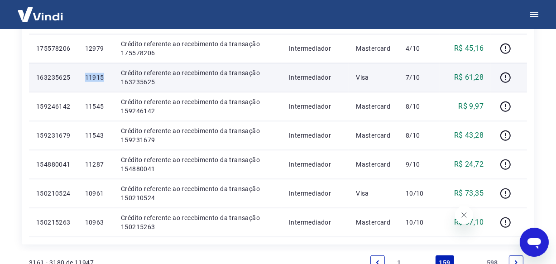
scroll to position [659, 0]
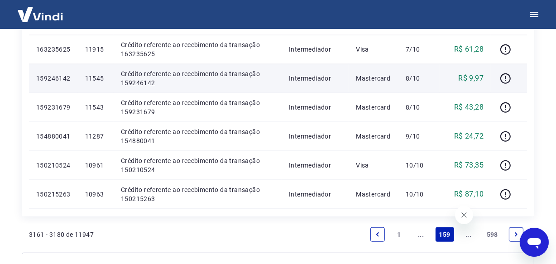
click at [98, 76] on p "11545" at bounding box center [95, 78] width 21 height 9
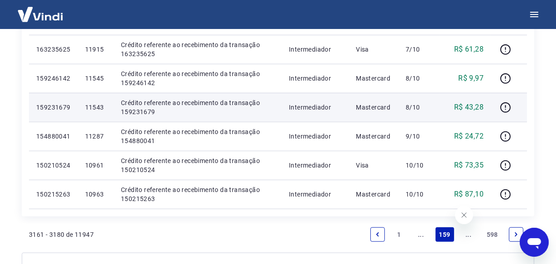
click at [103, 107] on p "11543" at bounding box center [95, 107] width 21 height 9
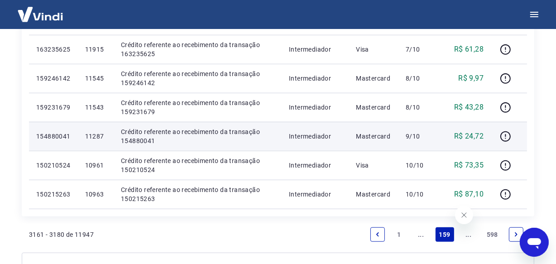
click at [105, 140] on td "11287" at bounding box center [96, 136] width 36 height 29
click at [105, 140] on p "11287" at bounding box center [95, 136] width 21 height 9
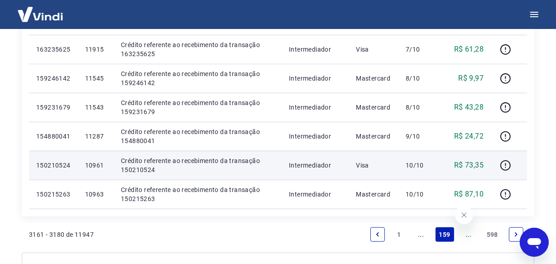
click at [94, 164] on p "10961" at bounding box center [95, 165] width 21 height 9
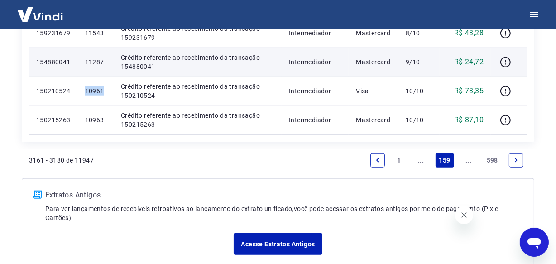
scroll to position [741, 0]
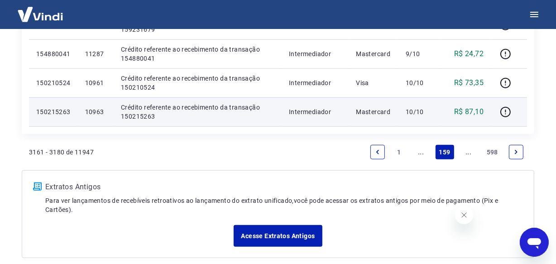
click at [102, 108] on p "10963" at bounding box center [95, 111] width 21 height 9
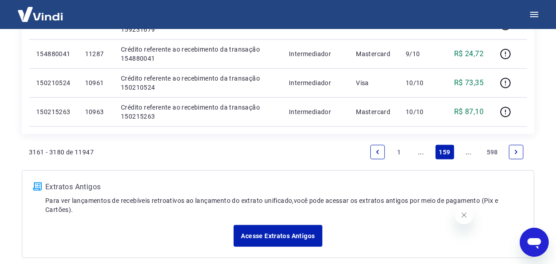
click at [466, 151] on link "..." at bounding box center [469, 152] width 15 height 15
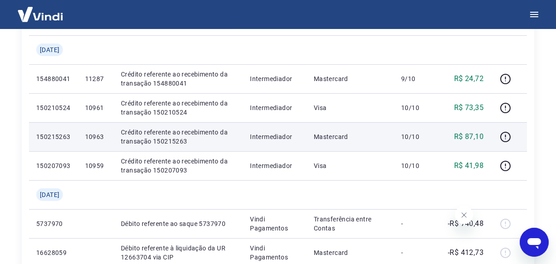
scroll to position [193, 0]
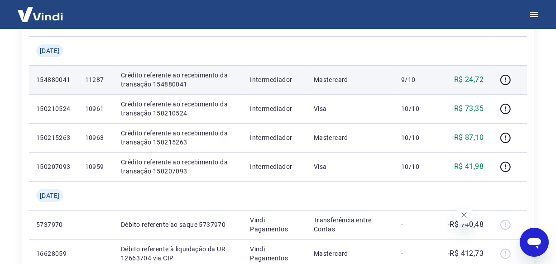
click at [104, 81] on p "11287" at bounding box center [95, 79] width 21 height 9
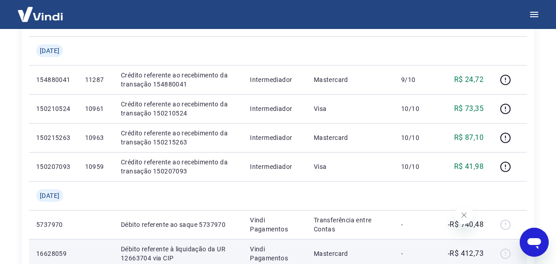
click at [242, 257] on td "Débito referente à liquidação da UR 12663704 via CIP" at bounding box center [178, 253] width 129 height 29
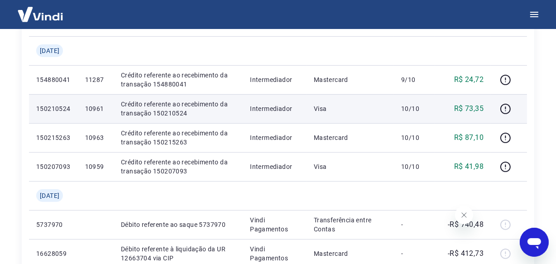
click at [99, 109] on p "10961" at bounding box center [95, 108] width 21 height 9
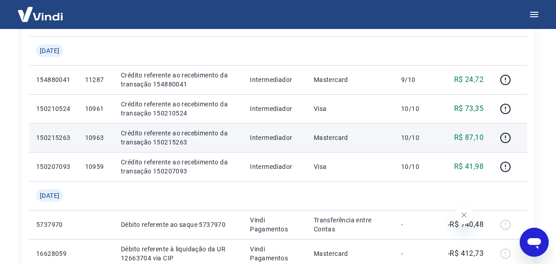
click at [97, 140] on p "10963" at bounding box center [95, 137] width 21 height 9
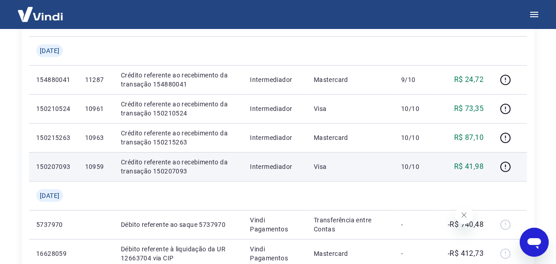
click at [97, 171] on p "10959" at bounding box center [95, 166] width 21 height 9
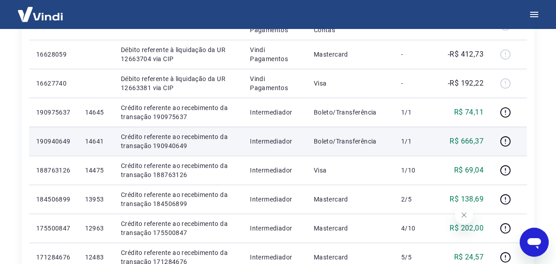
scroll to position [440, 0]
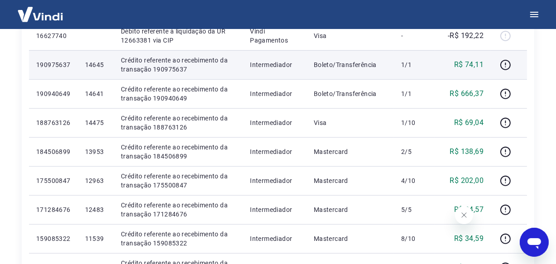
click at [99, 64] on p "14645" at bounding box center [95, 64] width 21 height 9
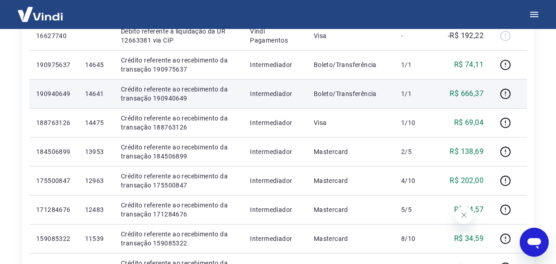
click at [99, 90] on p "14641" at bounding box center [95, 93] width 21 height 9
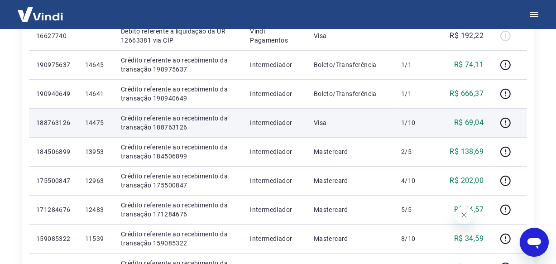
click at [100, 123] on p "14475" at bounding box center [95, 122] width 21 height 9
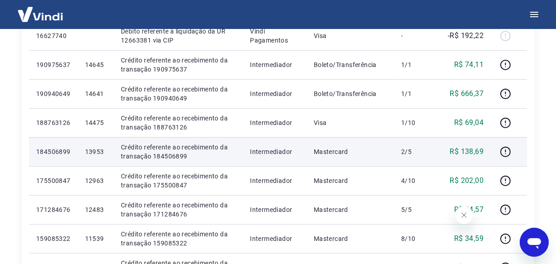
click at [97, 150] on p "13953" at bounding box center [95, 151] width 21 height 9
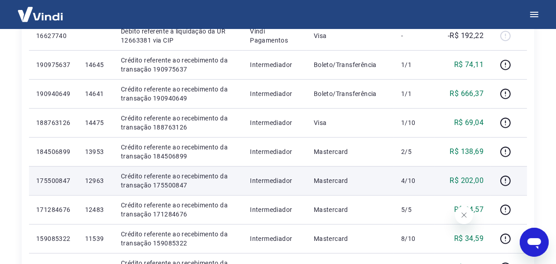
click at [101, 177] on p "12963" at bounding box center [95, 180] width 21 height 9
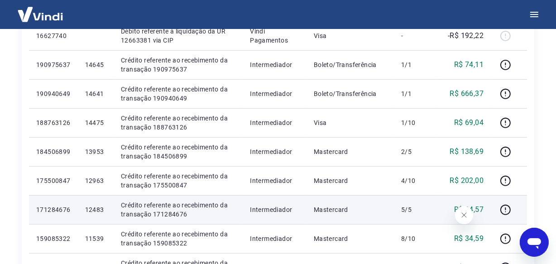
click at [99, 208] on p "12483" at bounding box center [95, 209] width 21 height 9
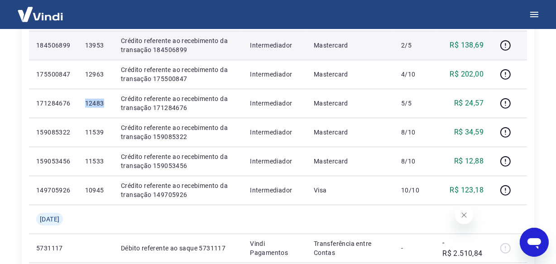
scroll to position [564, 0]
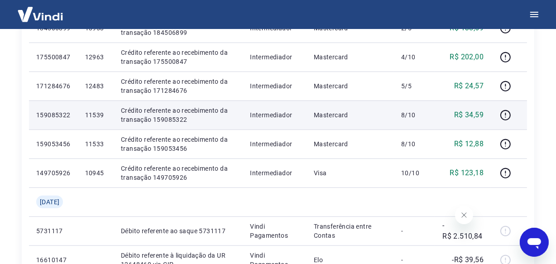
click at [105, 113] on p "11539" at bounding box center [95, 115] width 21 height 9
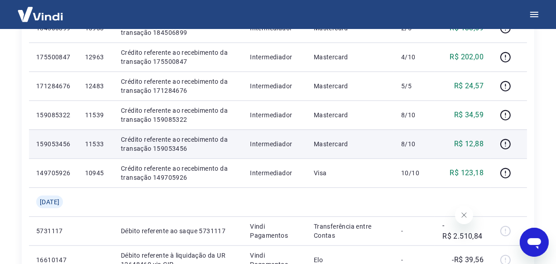
click at [97, 141] on p "11533" at bounding box center [95, 144] width 21 height 9
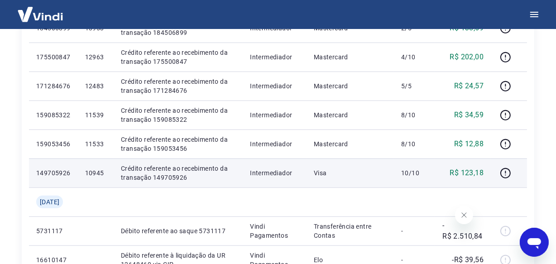
click at [103, 174] on p "10945" at bounding box center [95, 173] width 21 height 9
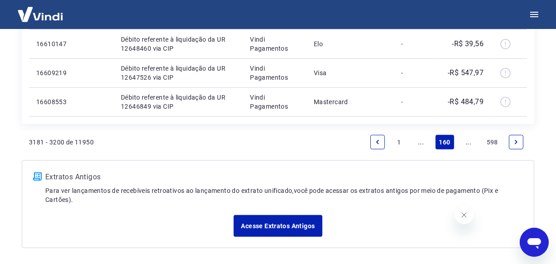
scroll to position [729, 0]
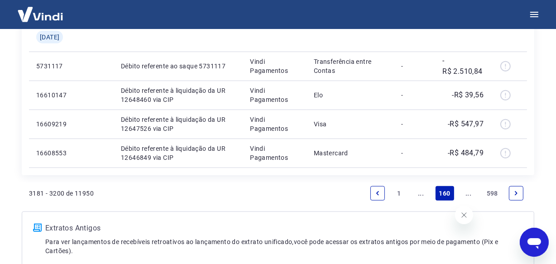
click at [469, 194] on link "..." at bounding box center [469, 193] width 15 height 15
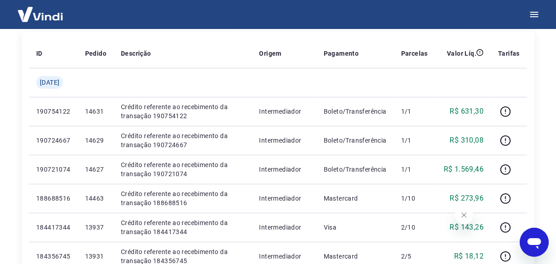
scroll to position [164, 0]
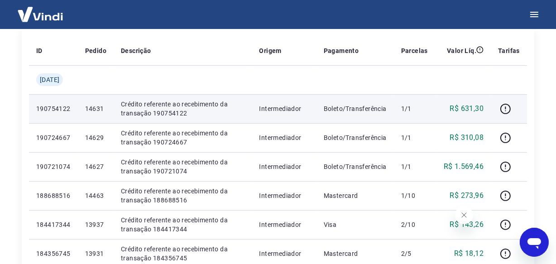
click at [100, 108] on p "14631" at bounding box center [95, 108] width 21 height 9
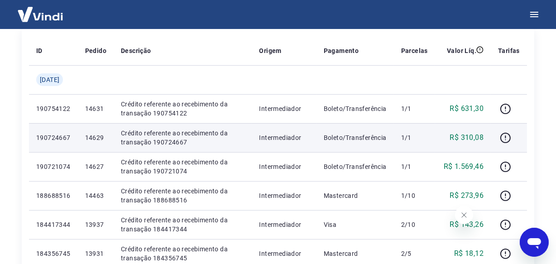
click at [96, 136] on p "14629" at bounding box center [95, 137] width 21 height 9
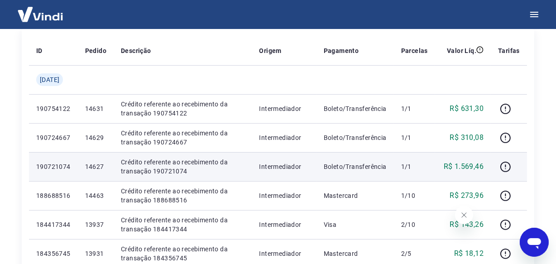
click at [106, 165] on p "14627" at bounding box center [95, 166] width 21 height 9
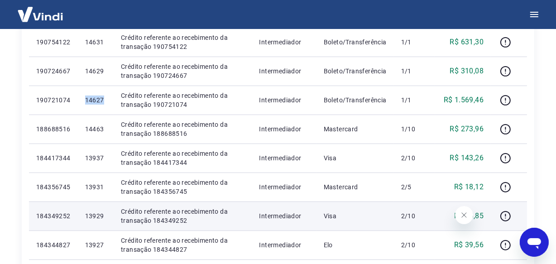
scroll to position [247, 0]
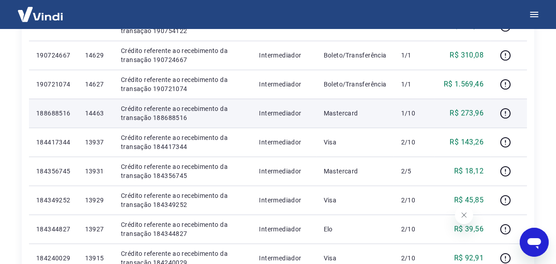
click at [100, 113] on p "14463" at bounding box center [95, 113] width 21 height 9
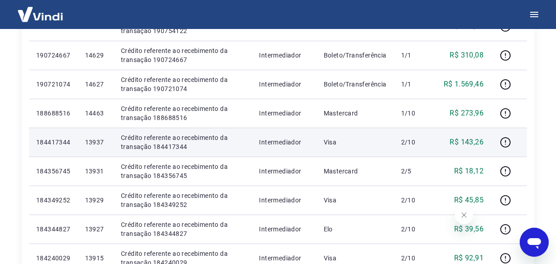
click at [106, 142] on p "13937" at bounding box center [95, 142] width 21 height 9
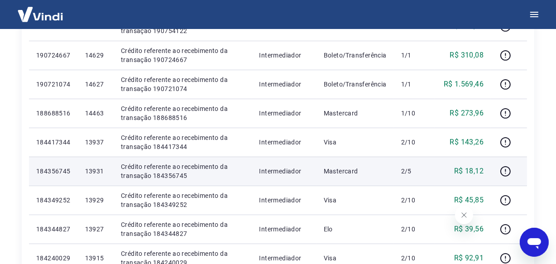
click at [102, 168] on p "13931" at bounding box center [95, 171] width 21 height 9
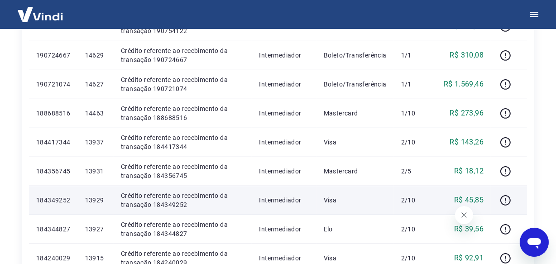
click at [97, 196] on p "13929" at bounding box center [95, 200] width 21 height 9
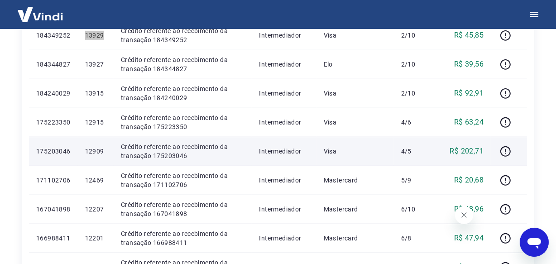
scroll to position [371, 0]
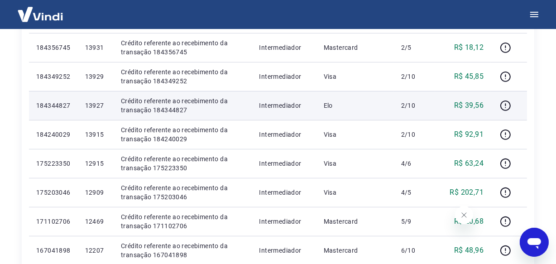
click at [99, 107] on p "13927" at bounding box center [95, 105] width 21 height 9
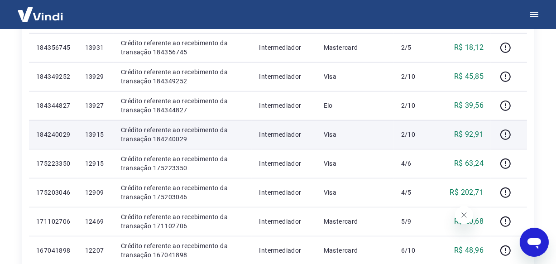
click at [100, 135] on p "13915" at bounding box center [95, 134] width 21 height 9
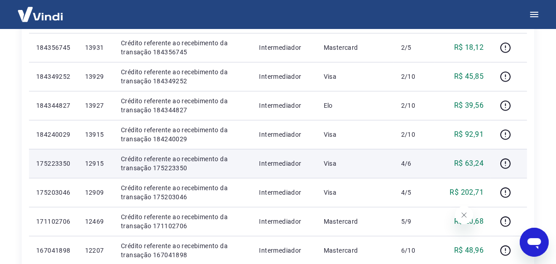
click at [97, 164] on p "12915" at bounding box center [95, 163] width 21 height 9
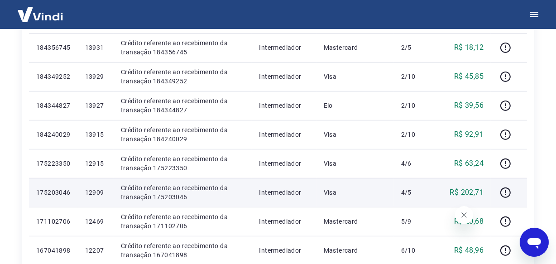
click at [98, 195] on p "12909" at bounding box center [95, 192] width 21 height 9
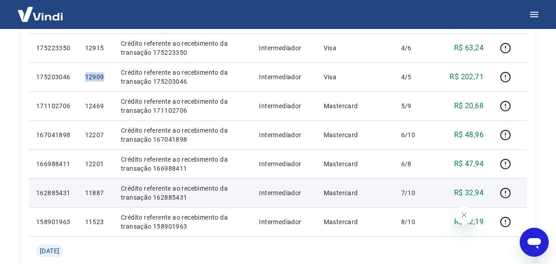
scroll to position [494, 0]
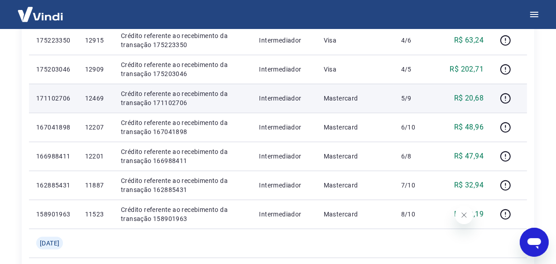
click at [102, 94] on p "12469" at bounding box center [95, 98] width 21 height 9
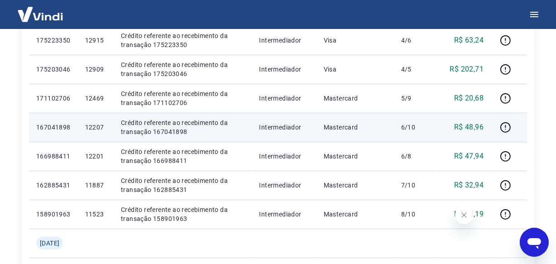
click at [97, 129] on p "12207" at bounding box center [95, 127] width 21 height 9
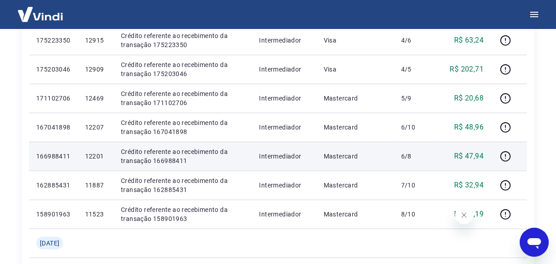
click at [104, 155] on p "12201" at bounding box center [95, 156] width 21 height 9
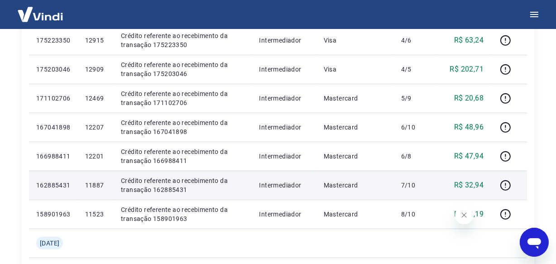
click at [104, 187] on p "11887" at bounding box center [95, 185] width 21 height 9
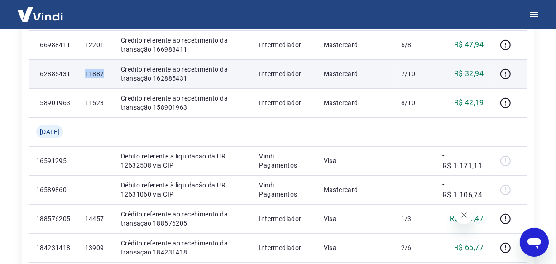
scroll to position [618, 0]
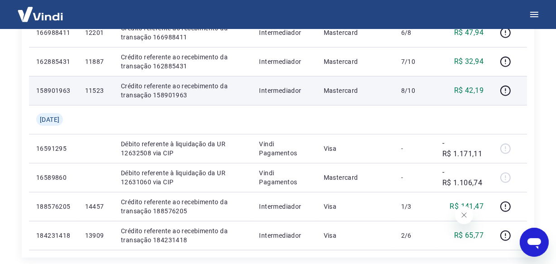
click at [99, 91] on p "11523" at bounding box center [95, 90] width 21 height 9
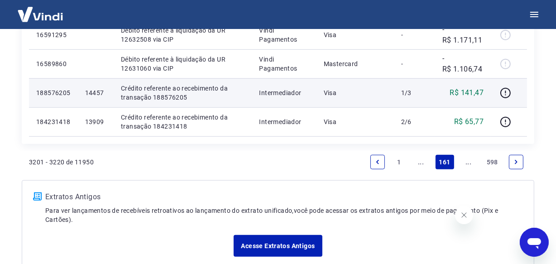
scroll to position [741, 0]
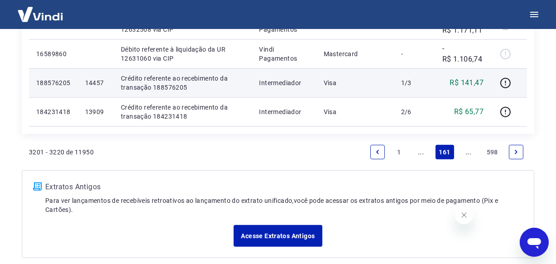
click at [103, 81] on p "14457" at bounding box center [95, 82] width 21 height 9
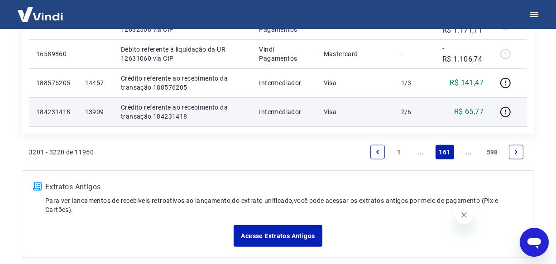
click at [98, 112] on p "13909" at bounding box center [95, 111] width 21 height 9
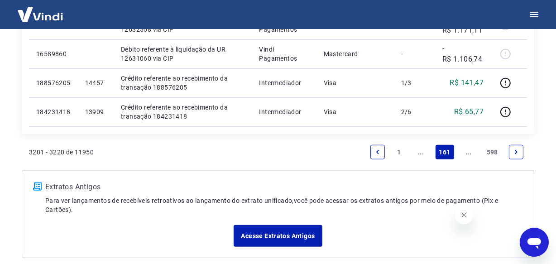
click at [462, 150] on link "..." at bounding box center [469, 152] width 15 height 15
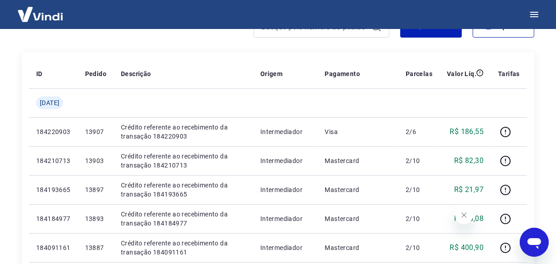
scroll to position [164, 0]
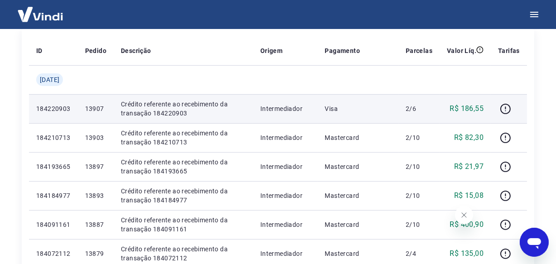
click at [96, 108] on p "13907" at bounding box center [95, 108] width 21 height 9
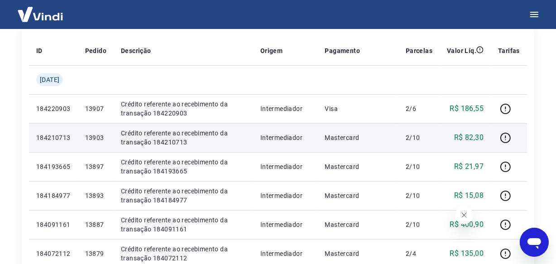
click at [93, 138] on p "13903" at bounding box center [95, 137] width 21 height 9
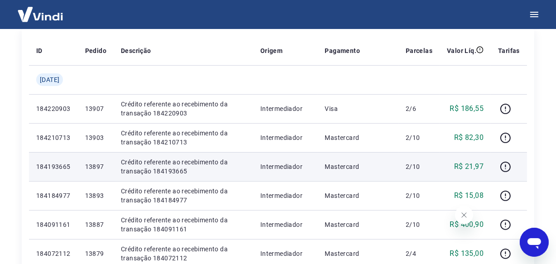
click at [101, 168] on p "13897" at bounding box center [95, 166] width 21 height 9
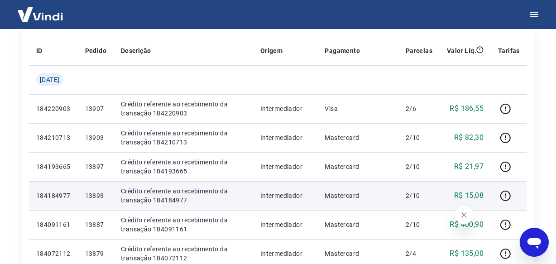
click at [98, 197] on p "13893" at bounding box center [95, 195] width 21 height 9
click at [99, 197] on p "13893" at bounding box center [95, 195] width 21 height 9
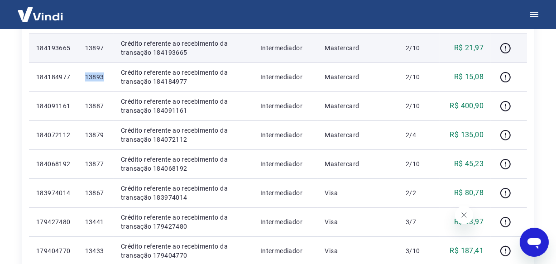
scroll to position [288, 0]
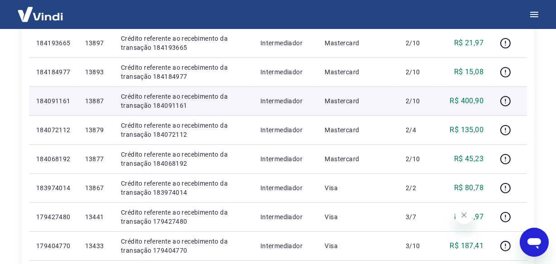
click at [97, 100] on p "13887" at bounding box center [95, 101] width 21 height 9
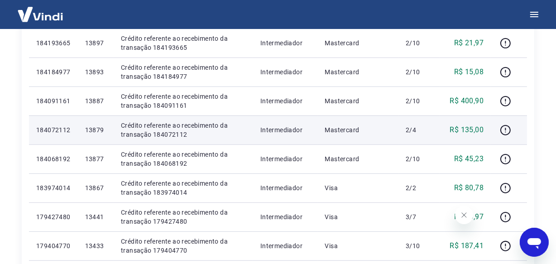
click at [95, 124] on td "13879" at bounding box center [96, 130] width 36 height 29
drag, startPoint x: 95, startPoint y: 124, endPoint x: 95, endPoint y: 131, distance: 6.3
click at [95, 125] on td "13879" at bounding box center [96, 130] width 36 height 29
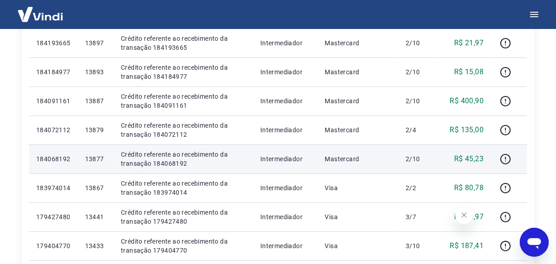
click at [102, 155] on p "13877" at bounding box center [95, 159] width 21 height 9
click at [103, 155] on p "13877" at bounding box center [95, 159] width 21 height 9
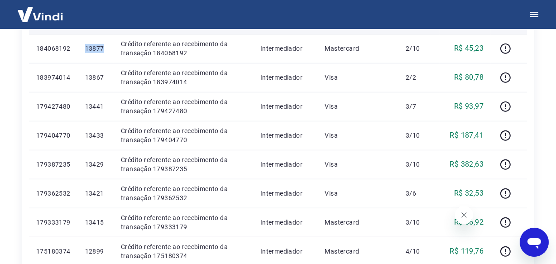
scroll to position [412, 0]
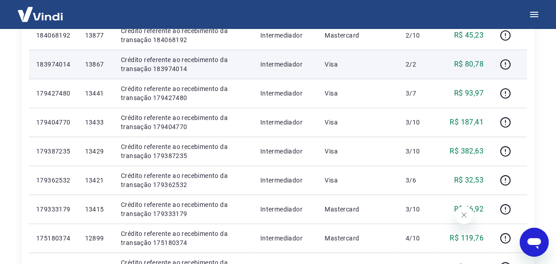
click at [102, 67] on p "13867" at bounding box center [95, 64] width 21 height 9
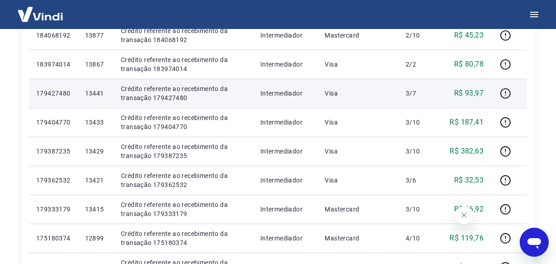
click at [95, 94] on p "13441" at bounding box center [95, 93] width 21 height 9
click at [96, 94] on p "13441" at bounding box center [95, 93] width 21 height 9
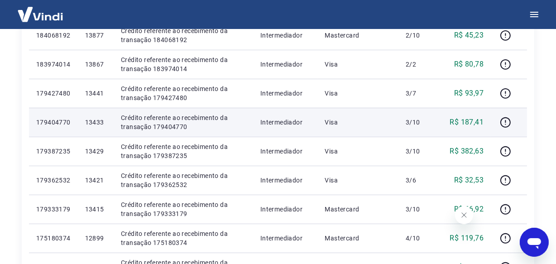
click at [102, 124] on p "13433" at bounding box center [95, 122] width 21 height 9
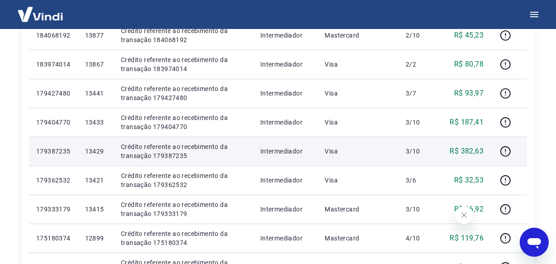
click at [95, 150] on p "13429" at bounding box center [95, 151] width 21 height 9
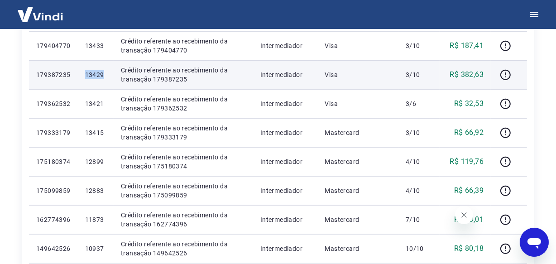
scroll to position [494, 0]
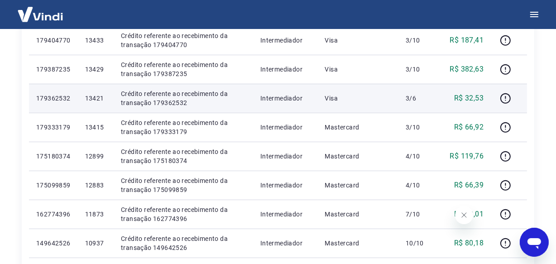
click at [96, 97] on p "13421" at bounding box center [95, 98] width 21 height 9
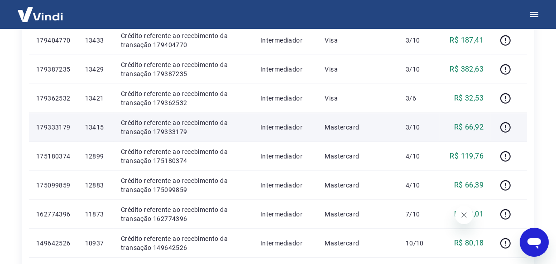
click at [100, 128] on p "13415" at bounding box center [95, 127] width 21 height 9
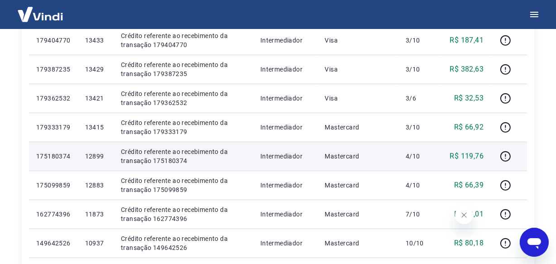
click at [102, 157] on p "12899" at bounding box center [95, 156] width 21 height 9
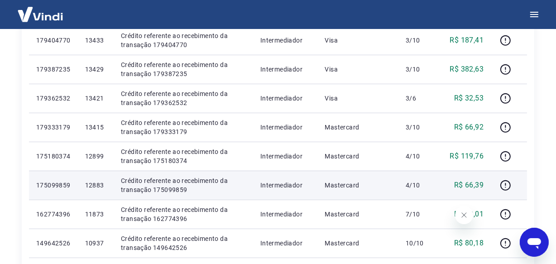
click at [106, 182] on p "12883" at bounding box center [95, 185] width 21 height 9
click at [104, 185] on p "12883" at bounding box center [95, 185] width 21 height 9
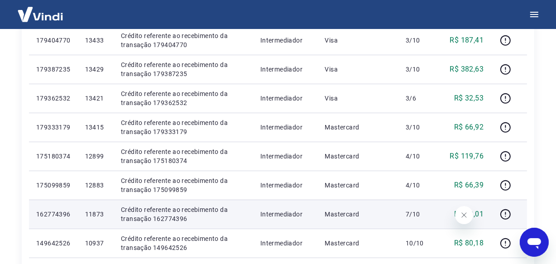
click at [97, 214] on p "11873" at bounding box center [95, 214] width 21 height 9
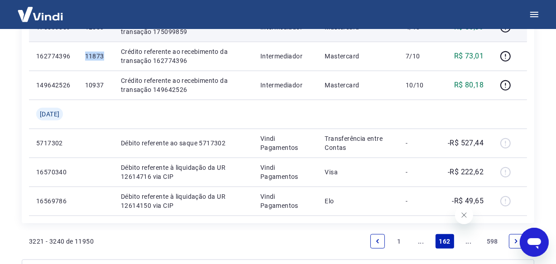
scroll to position [659, 0]
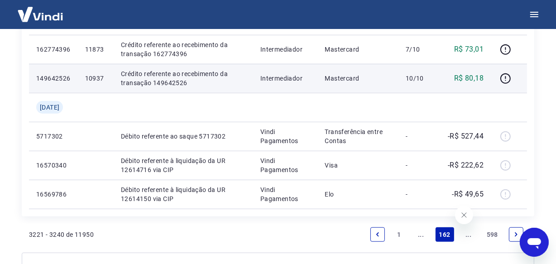
click at [99, 78] on p "10937" at bounding box center [95, 78] width 21 height 9
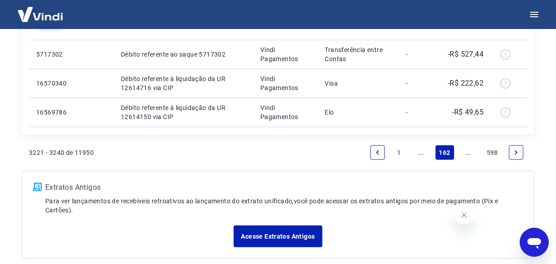
scroll to position [783, 0]
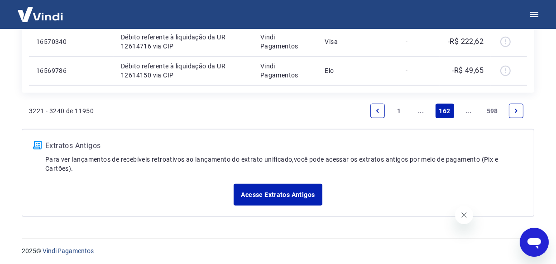
click at [469, 108] on link "..." at bounding box center [469, 111] width 15 height 15
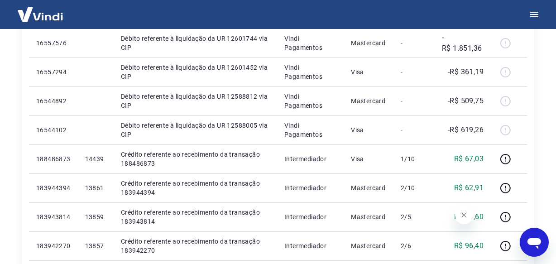
scroll to position [300, 0]
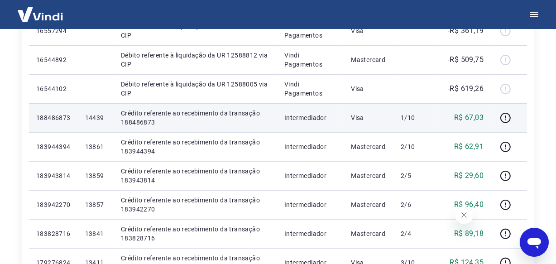
click at [97, 117] on p "14439" at bounding box center [95, 117] width 21 height 9
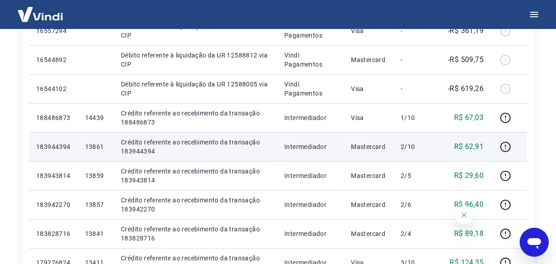
click at [100, 149] on p "13861" at bounding box center [95, 146] width 21 height 9
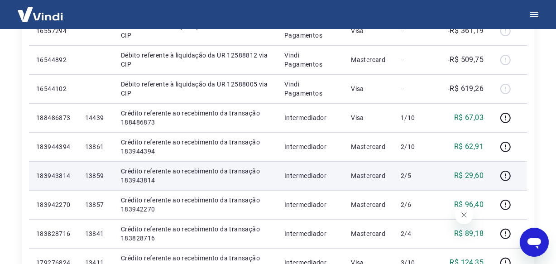
click at [99, 178] on p "13859" at bounding box center [95, 175] width 21 height 9
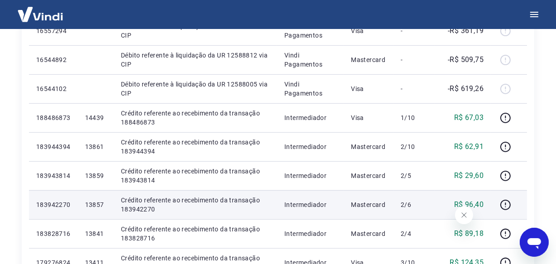
click at [96, 208] on p "13857" at bounding box center [95, 204] width 21 height 9
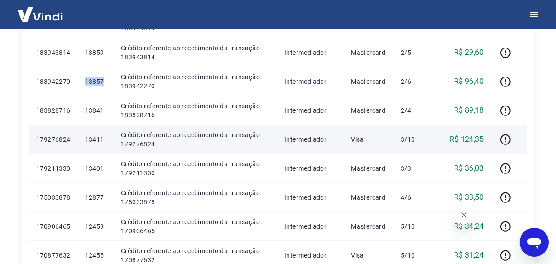
scroll to position [424, 0]
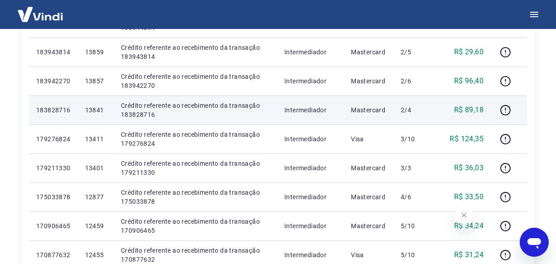
click at [98, 110] on p "13841" at bounding box center [95, 110] width 21 height 9
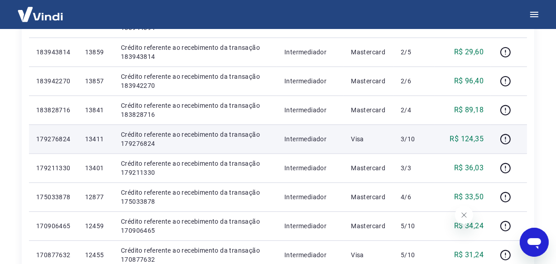
click at [103, 140] on p "13411" at bounding box center [95, 139] width 21 height 9
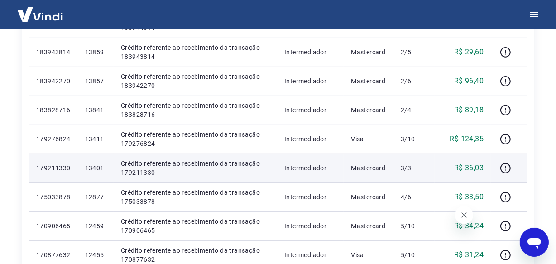
click at [97, 166] on p "13401" at bounding box center [95, 168] width 21 height 9
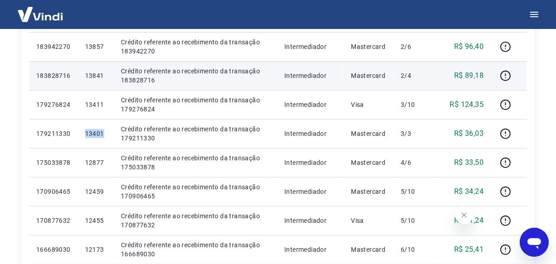
scroll to position [548, 0]
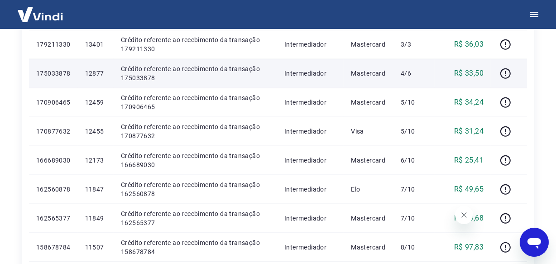
click at [97, 76] on p "12877" at bounding box center [95, 73] width 21 height 9
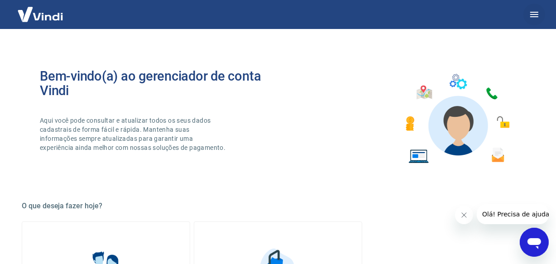
click at [536, 18] on icon "button" at bounding box center [534, 14] width 11 height 11
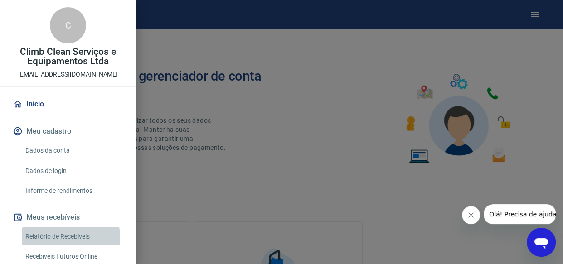
click at [58, 238] on link "Relatório de Recebíveis" at bounding box center [73, 236] width 103 height 19
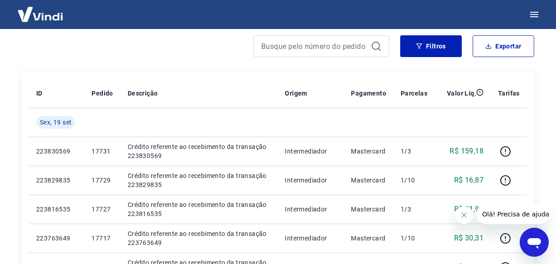
scroll to position [123, 0]
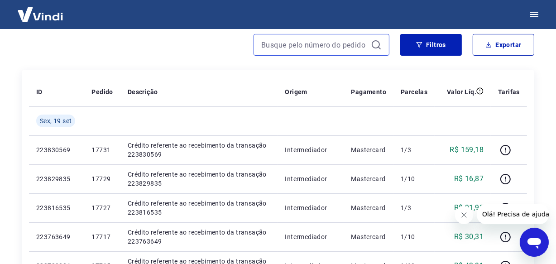
click at [285, 49] on input at bounding box center [314, 45] width 106 height 14
paste input "14093"
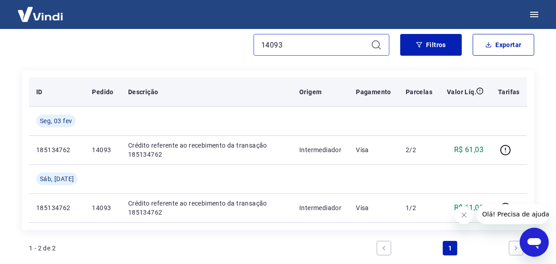
scroll to position [82, 0]
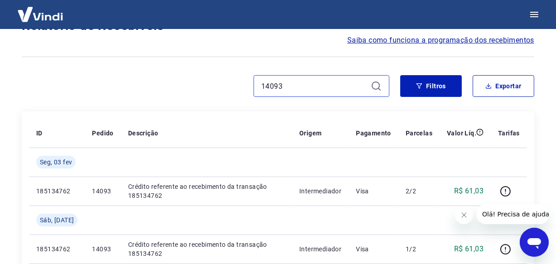
click at [292, 81] on input "14093" at bounding box center [314, 86] width 106 height 14
paste input "1005"
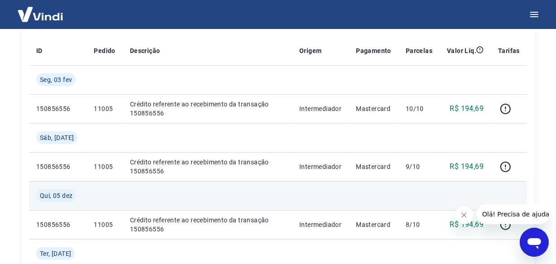
scroll to position [123, 0]
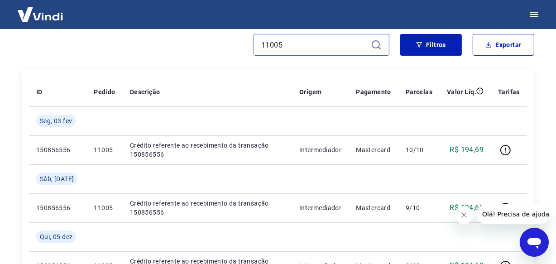
click at [290, 46] on input "11005" at bounding box center [314, 45] width 106 height 14
drag, startPoint x: 290, startPoint y: 46, endPoint x: 286, endPoint y: 43, distance: 5.2
paste input "4063"
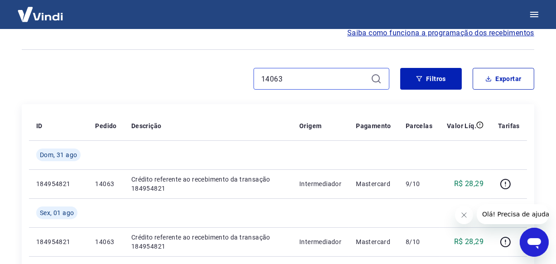
scroll to position [82, 0]
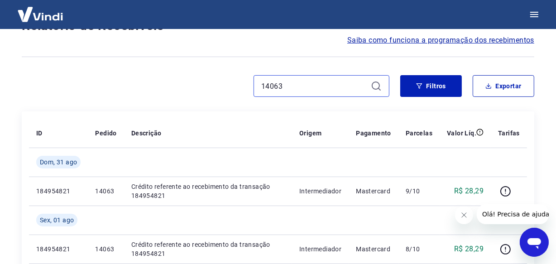
click at [301, 83] on input "14063" at bounding box center [314, 86] width 106 height 14
paste input "3499"
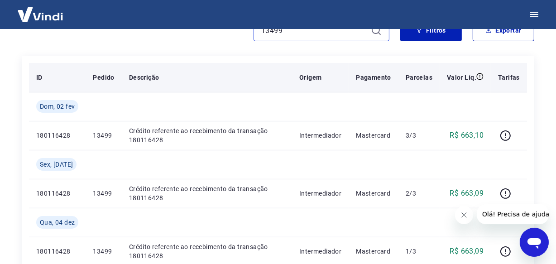
scroll to position [123, 0]
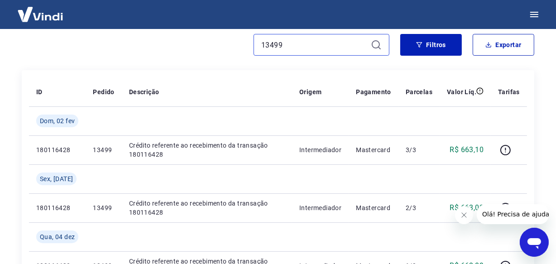
click at [288, 46] on input "13499" at bounding box center [314, 45] width 106 height 14
paste input "0967"
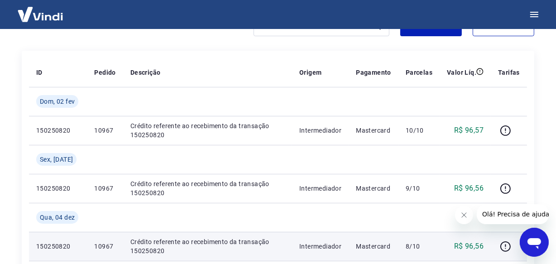
scroll to position [123, 0]
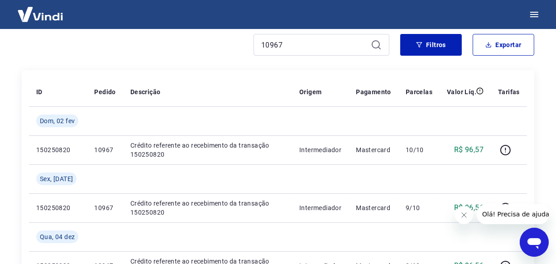
click at [302, 52] on div "10967" at bounding box center [322, 45] width 136 height 22
click at [300, 49] on input "10967" at bounding box center [314, 45] width 106 height 14
paste input "73"
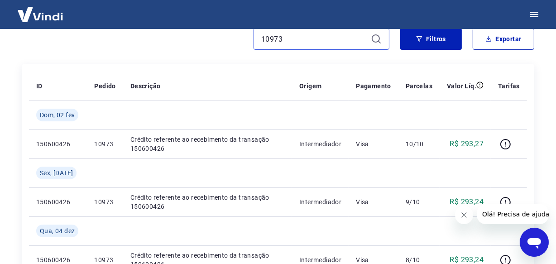
scroll to position [123, 0]
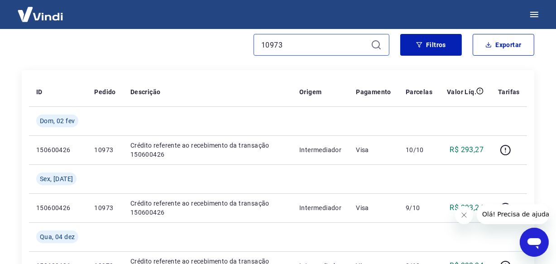
click at [288, 46] on input "10973" at bounding box center [314, 45] width 106 height 14
paste input "4055"
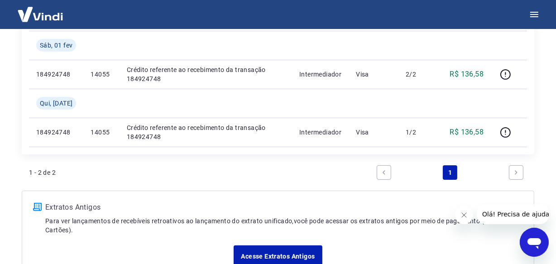
scroll to position [206, 0]
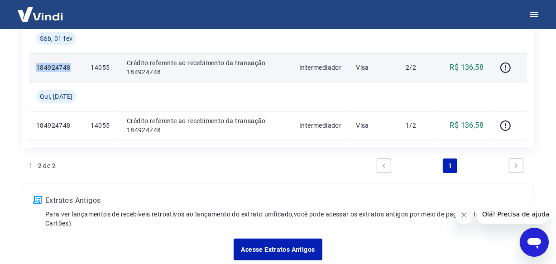
drag, startPoint x: 68, startPoint y: 68, endPoint x: 36, endPoint y: 70, distance: 31.8
click at [36, 70] on p "184924748" at bounding box center [56, 67] width 40 height 9
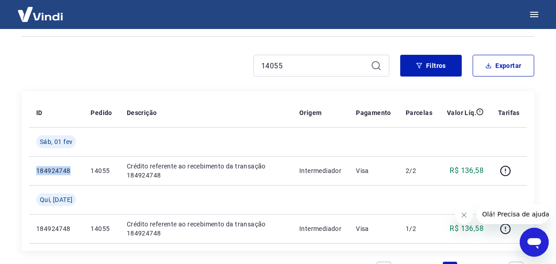
scroll to position [82, 0]
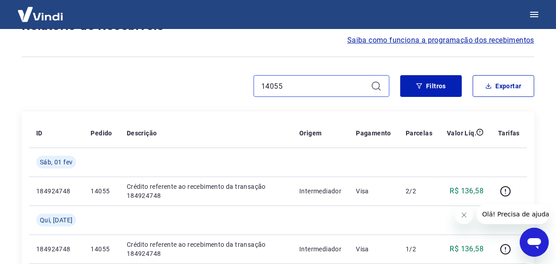
click at [283, 89] on input "14055" at bounding box center [314, 86] width 106 height 14
paste input "1"
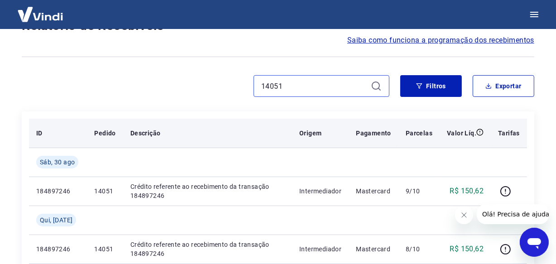
scroll to position [123, 0]
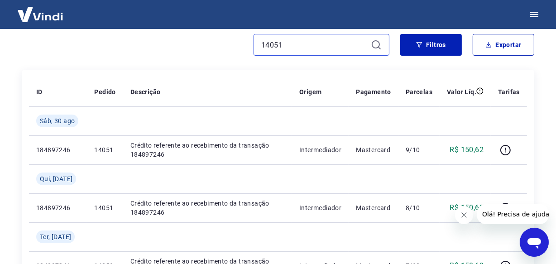
click at [303, 44] on input "14051" at bounding box center [314, 45] width 106 height 14
paste input "47"
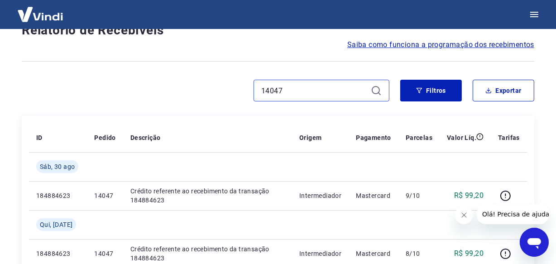
scroll to position [123, 0]
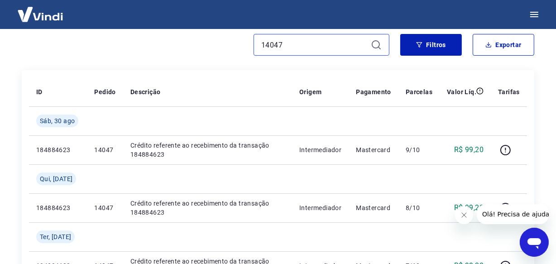
click at [290, 51] on input "14047" at bounding box center [314, 45] width 106 height 14
paste input "31"
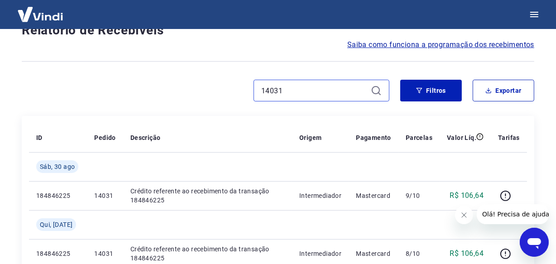
scroll to position [123, 0]
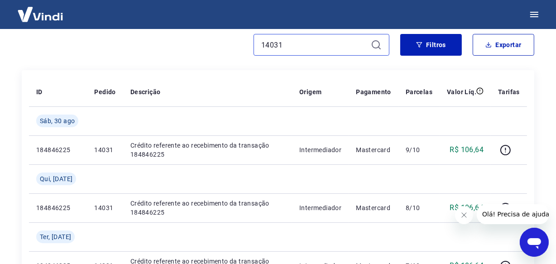
click at [305, 45] on input "14031" at bounding box center [314, 45] width 106 height 14
paste input "25"
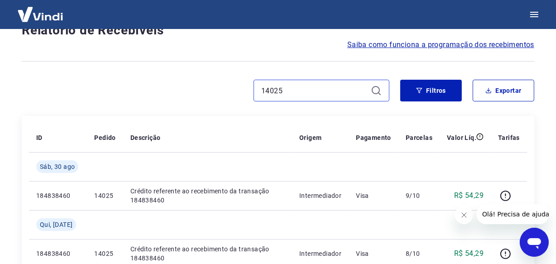
scroll to position [123, 0]
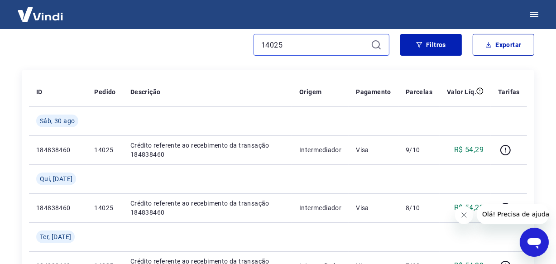
click at [287, 39] on input "14025" at bounding box center [314, 45] width 106 height 14
paste input "11"
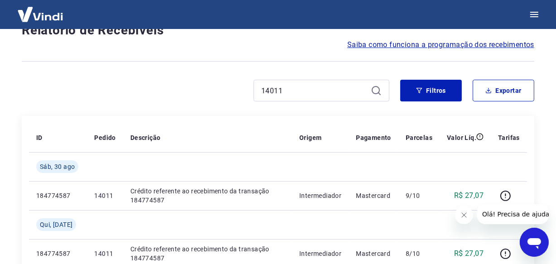
scroll to position [123, 0]
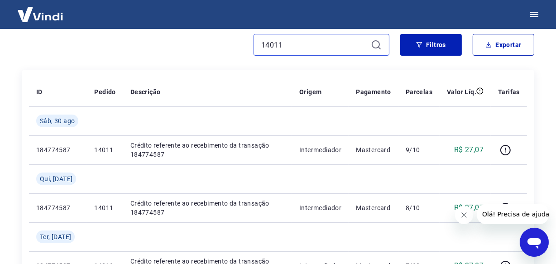
click at [303, 44] on input "14011" at bounding box center [314, 45] width 106 height 14
click at [304, 44] on input "14011" at bounding box center [314, 45] width 106 height 14
paste input "0969"
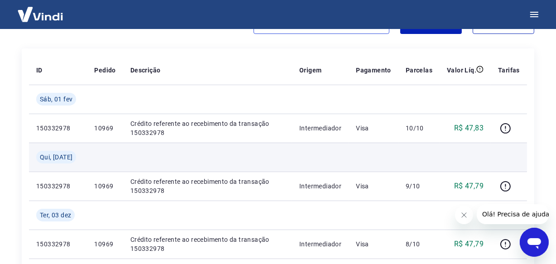
scroll to position [164, 0]
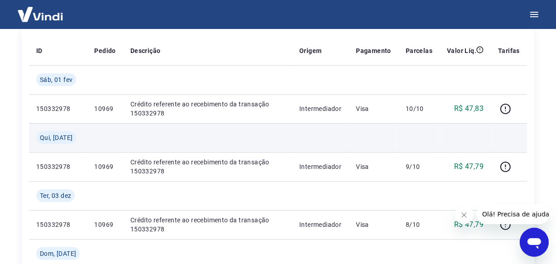
type input "10969"
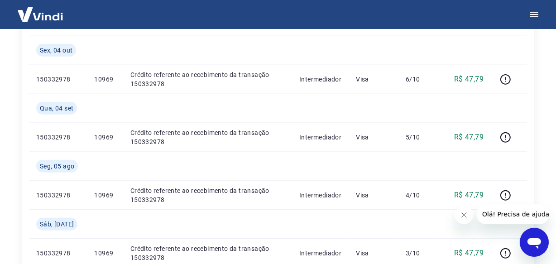
scroll to position [412, 0]
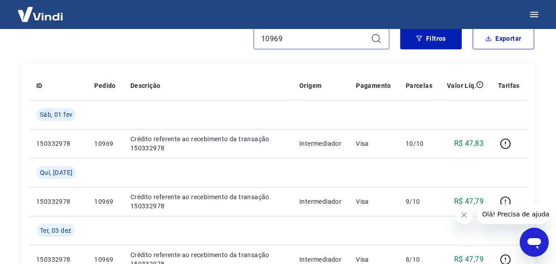
scroll to position [41, 0]
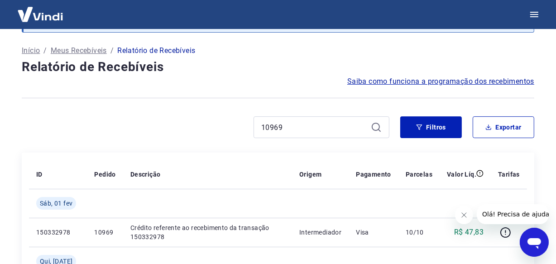
click at [288, 137] on div "10969" at bounding box center [322, 127] width 136 height 22
click at [288, 130] on input "10969" at bounding box center [314, 128] width 106 height 14
paste input "399"
click at [296, 130] on input "13999" at bounding box center [314, 128] width 106 height 14
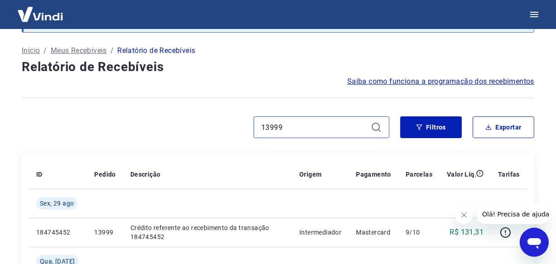
click at [298, 130] on input "13999" at bounding box center [314, 128] width 106 height 14
paste input "85"
click at [300, 133] on input "13985" at bounding box center [314, 128] width 106 height 14
paste input "7"
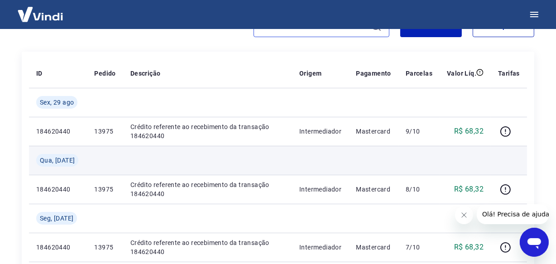
scroll to position [123, 0]
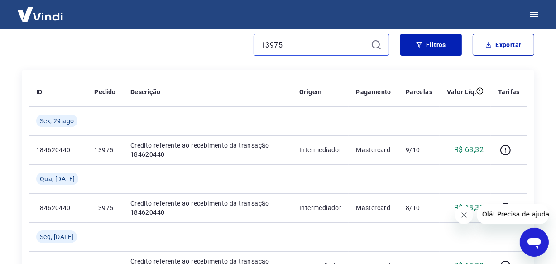
click at [283, 49] on input "13975" at bounding box center [314, 45] width 106 height 14
click at [284, 49] on input "13975" at bounding box center [314, 45] width 106 height 14
paste input "0961"
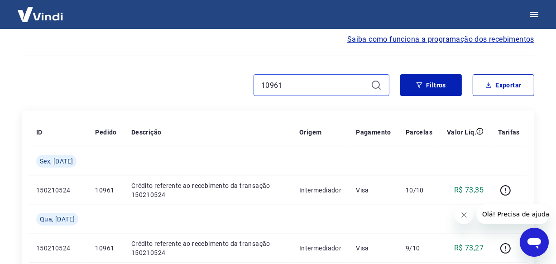
scroll to position [82, 0]
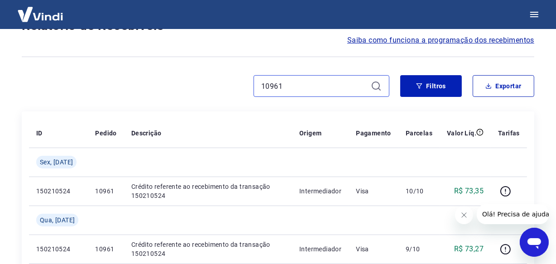
click at [289, 86] on input "10961" at bounding box center [314, 86] width 106 height 14
paste input "3"
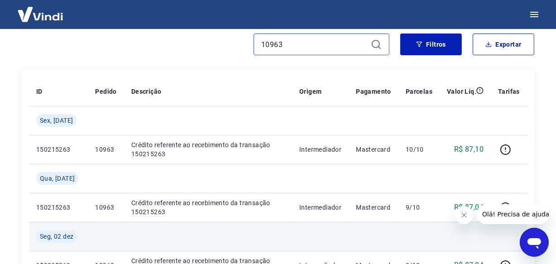
scroll to position [123, 0]
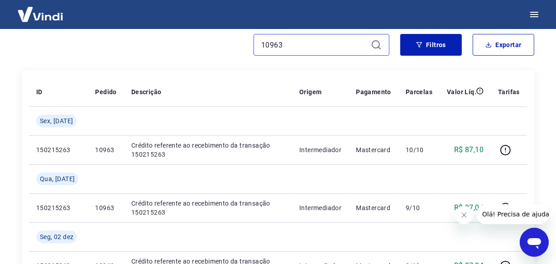
click at [302, 42] on input "10963" at bounding box center [314, 45] width 106 height 14
paste input "59"
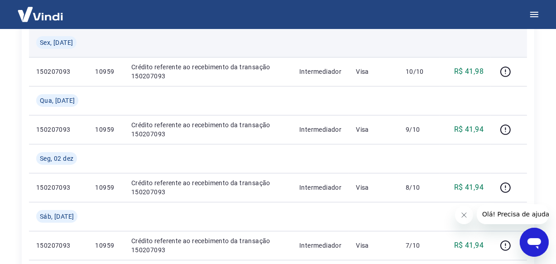
scroll to position [206, 0]
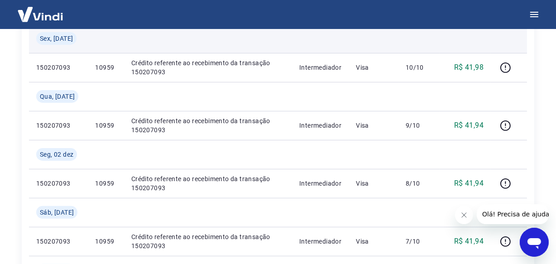
type input "10959"
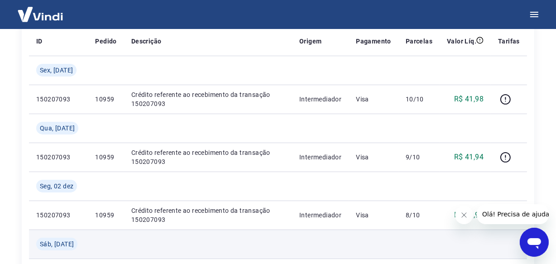
scroll to position [118, 0]
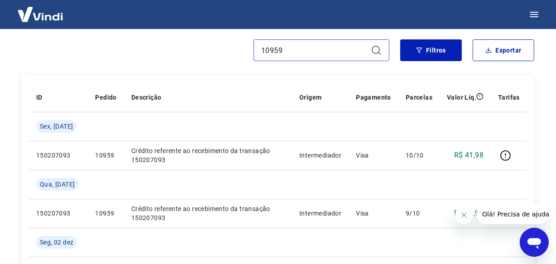
click at [290, 49] on input "10959" at bounding box center [314, 51] width 106 height 14
paste input "4645"
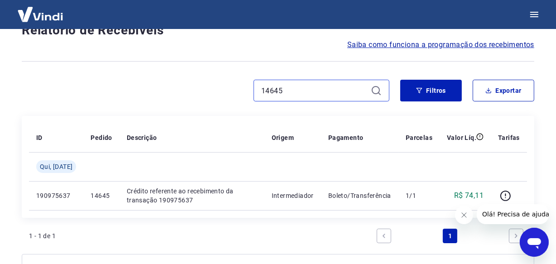
scroll to position [118, 0]
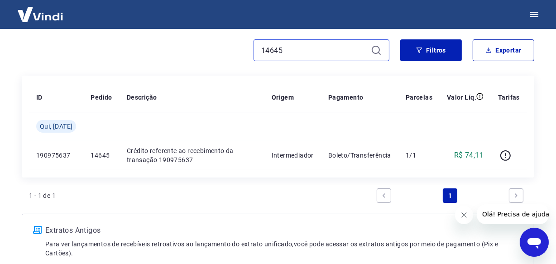
click at [319, 49] on input "14645" at bounding box center [314, 51] width 106 height 14
paste input "47"
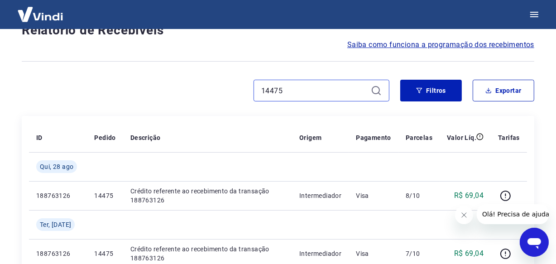
scroll to position [118, 0]
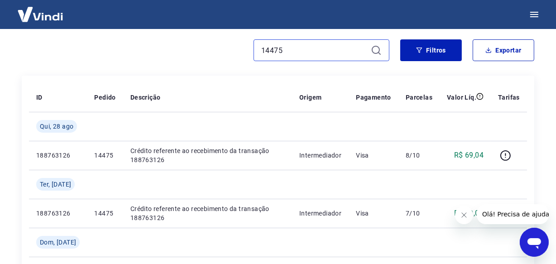
click at [285, 49] on input "14475" at bounding box center [314, 51] width 106 height 14
paste input "2483"
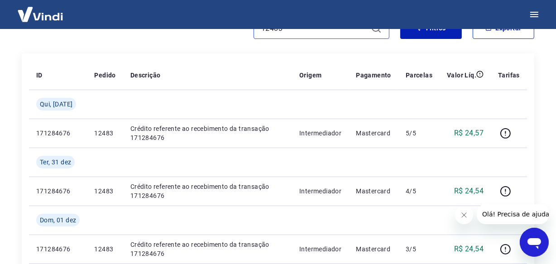
scroll to position [159, 0]
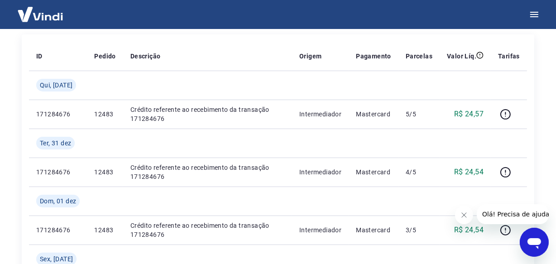
type input "12483"
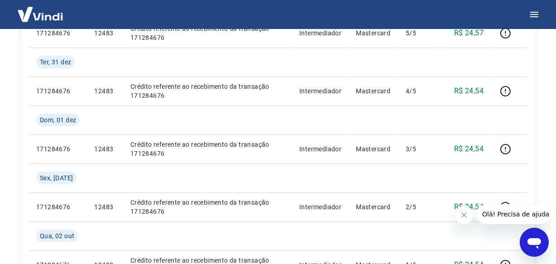
scroll to position [231, 0]
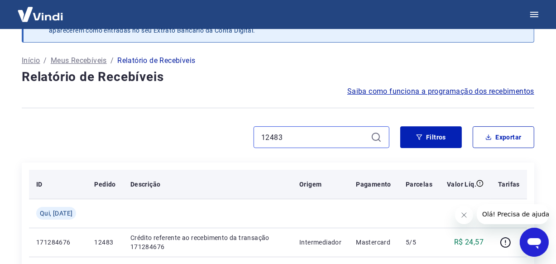
scroll to position [24, 0]
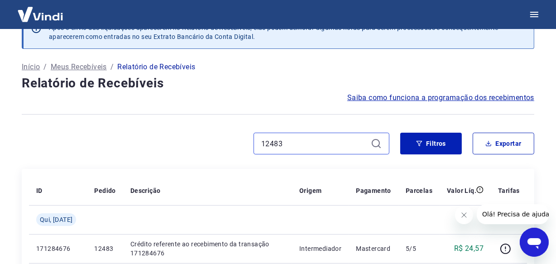
click at [288, 145] on input "12483" at bounding box center [314, 144] width 106 height 14
paste input "0945"
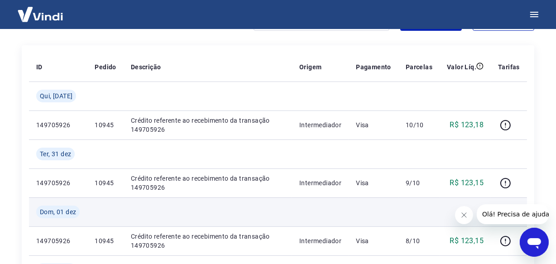
scroll to position [107, 0]
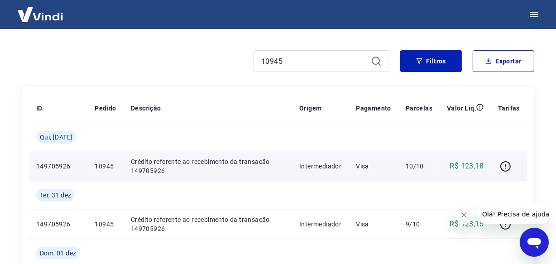
drag, startPoint x: 68, startPoint y: 166, endPoint x: 41, endPoint y: 166, distance: 27.2
click at [37, 167] on p "149705926" at bounding box center [58, 166] width 44 height 9
click at [41, 166] on p "149705926" at bounding box center [58, 166] width 44 height 9
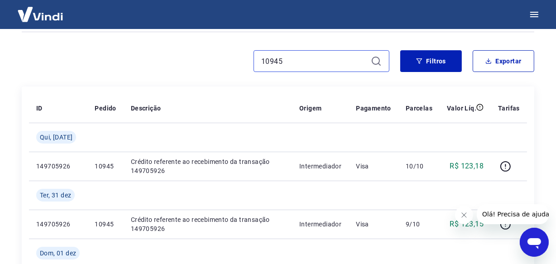
click at [308, 63] on input "10945" at bounding box center [314, 61] width 106 height 14
paste input "4463"
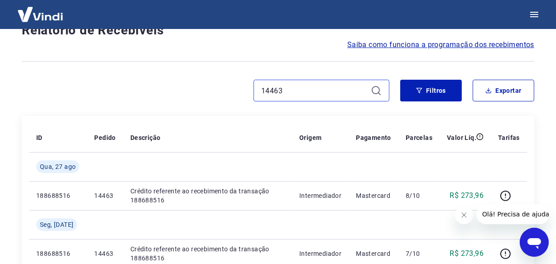
scroll to position [107, 0]
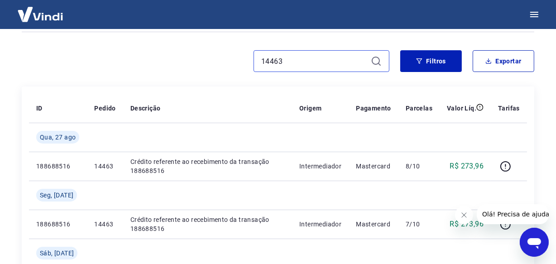
click at [304, 55] on input "14463" at bounding box center [314, 61] width 106 height 14
paste input "3937"
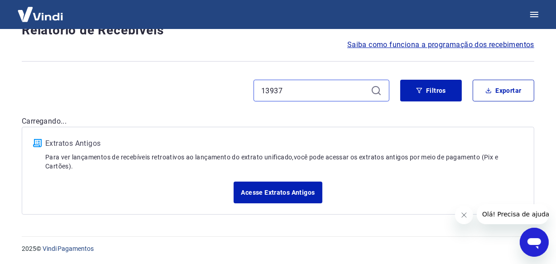
scroll to position [107, 0]
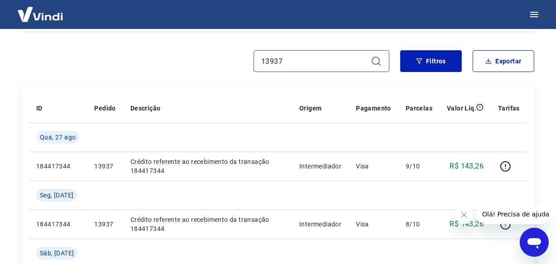
click at [308, 55] on input "13937" at bounding box center [314, 61] width 106 height 14
paste input "29"
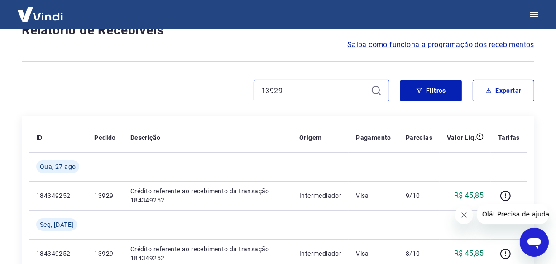
scroll to position [107, 0]
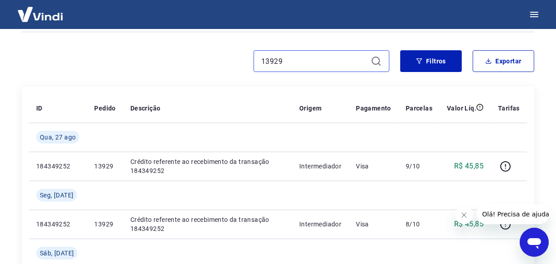
click at [280, 62] on input "13929" at bounding box center [314, 61] width 106 height 14
paste input "7"
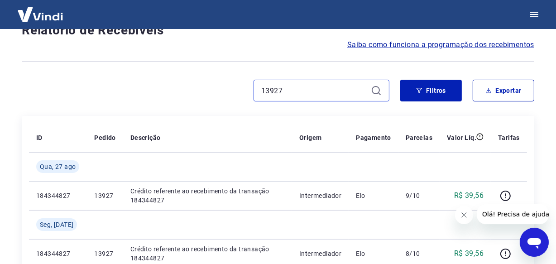
scroll to position [107, 0]
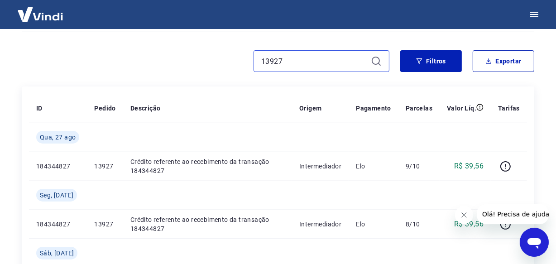
click at [297, 59] on input "13927" at bounding box center [314, 61] width 106 height 14
paste input "15"
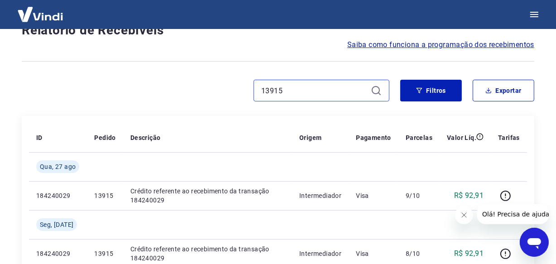
scroll to position [107, 0]
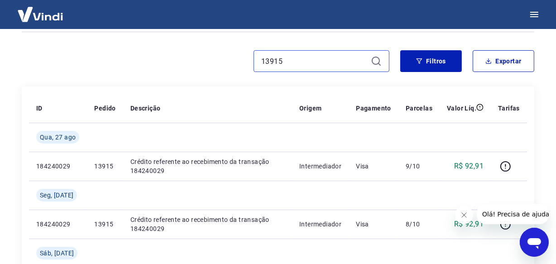
click at [287, 62] on input "13915" at bounding box center [314, 61] width 106 height 14
paste input "03"
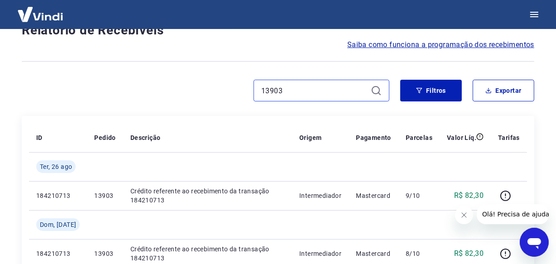
scroll to position [107, 0]
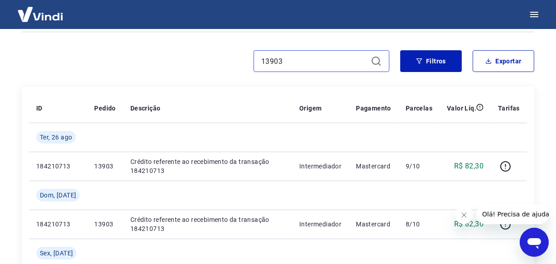
click at [292, 58] on input "13903" at bounding box center [314, 61] width 106 height 14
paste input "897"
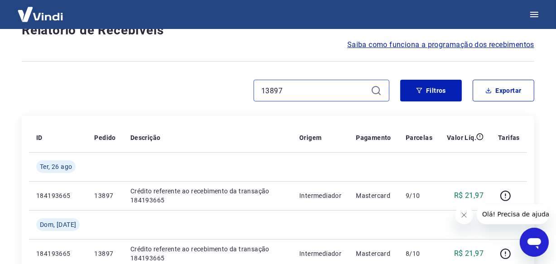
scroll to position [107, 0]
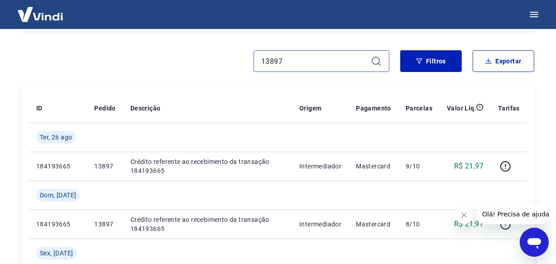
click at [296, 57] on input "13897" at bounding box center [314, 61] width 106 height 14
paste input "3"
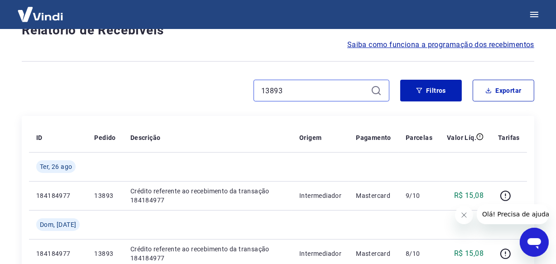
scroll to position [107, 0]
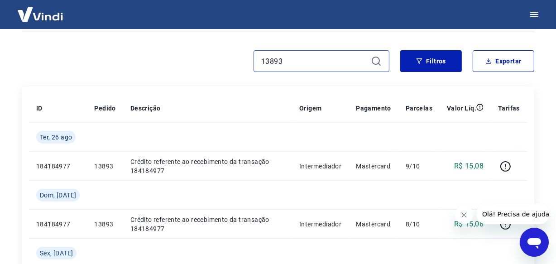
click at [290, 59] on input "13893" at bounding box center [314, 61] width 106 height 14
paste input "87"
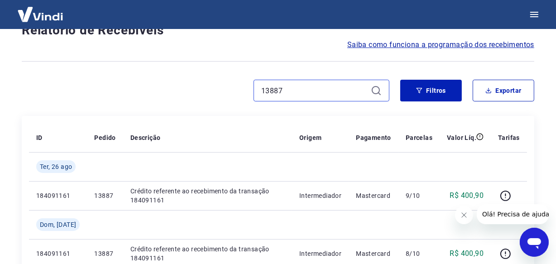
scroll to position [107, 0]
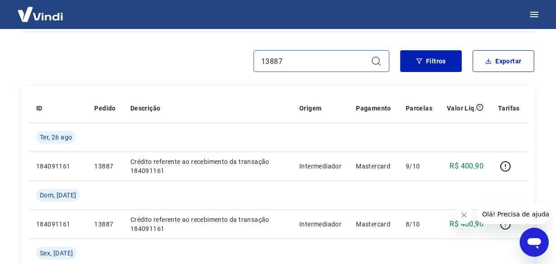
click at [291, 57] on input "13887" at bounding box center [314, 61] width 106 height 14
paste input "93"
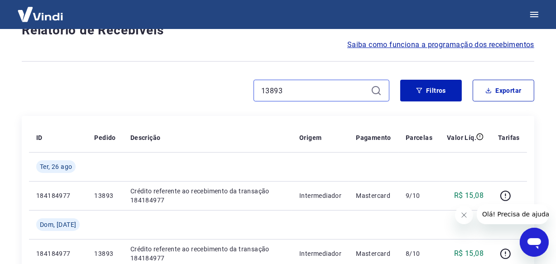
scroll to position [107, 0]
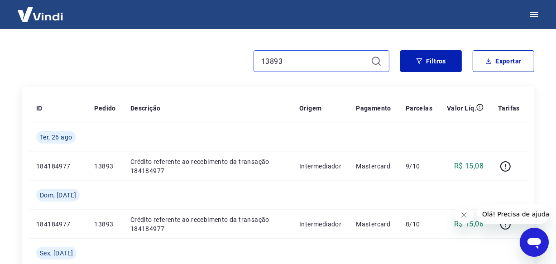
type input "13893"
click at [295, 58] on input "13893" at bounding box center [314, 61] width 106 height 14
paste input "77"
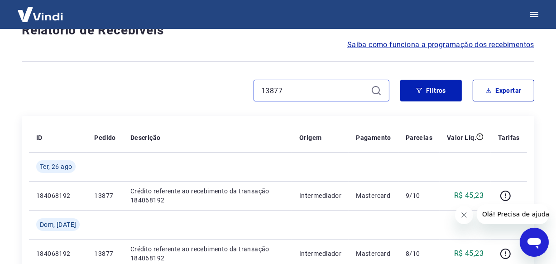
scroll to position [107, 0]
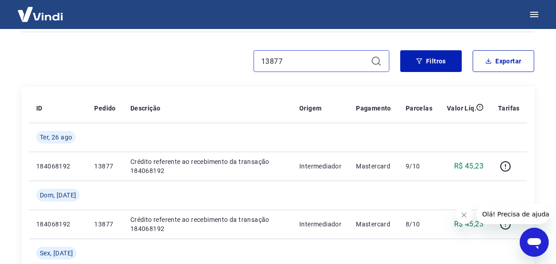
click at [297, 58] on input "13877" at bounding box center [314, 61] width 106 height 14
paste input "6"
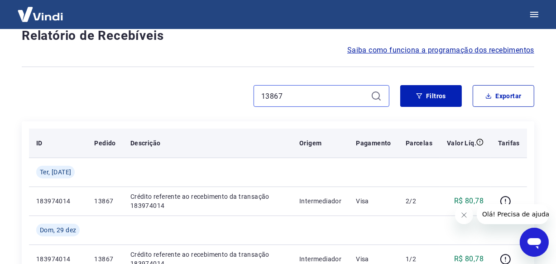
scroll to position [66, 0]
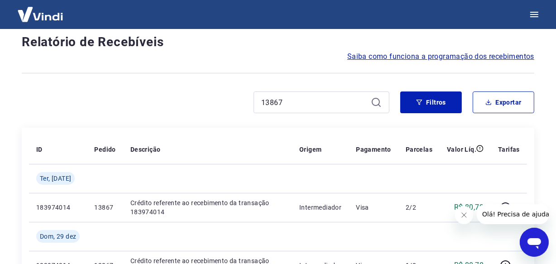
click at [280, 93] on div "13867" at bounding box center [322, 103] width 136 height 22
click at [275, 102] on input "13867" at bounding box center [314, 103] width 106 height 14
paste input "093"
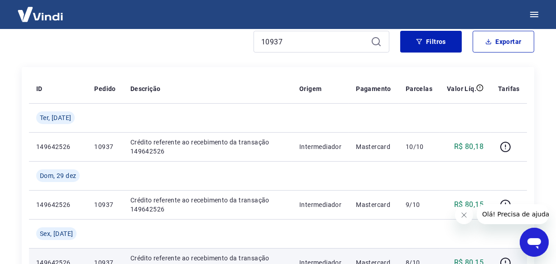
scroll to position [66, 0]
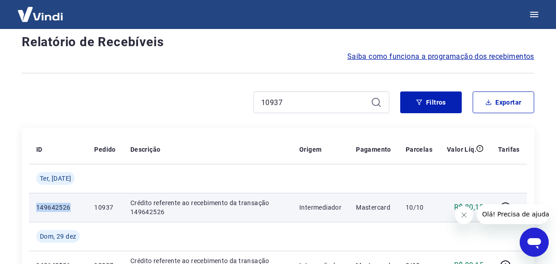
drag, startPoint x: 73, startPoint y: 209, endPoint x: 35, endPoint y: 209, distance: 37.2
click at [35, 209] on td "149642526" at bounding box center [58, 207] width 58 height 29
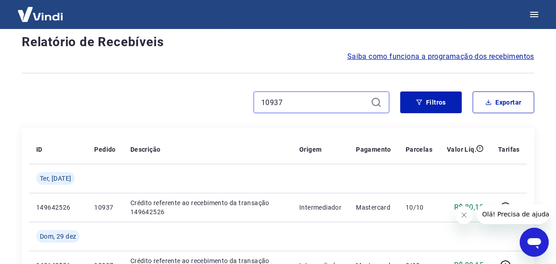
click at [287, 97] on input "10937" at bounding box center [314, 103] width 106 height 14
paste input "4439"
click at [292, 105] on input "14439" at bounding box center [314, 103] width 106 height 14
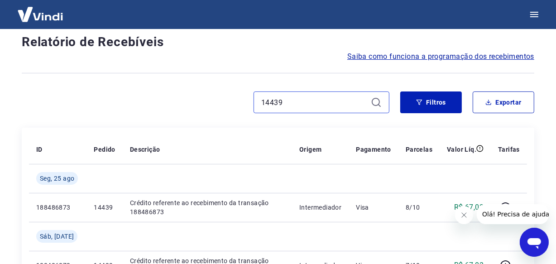
paste input "3861"
click at [276, 105] on input "13861" at bounding box center [314, 103] width 106 height 14
paste input "40"
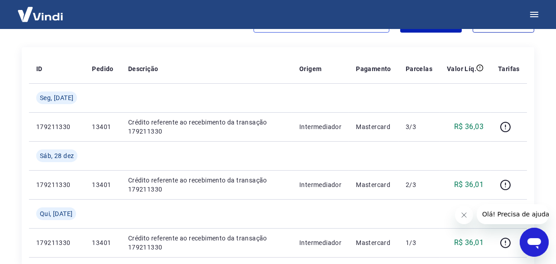
scroll to position [148, 0]
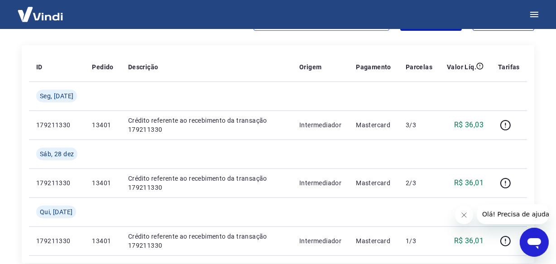
type input "13401"
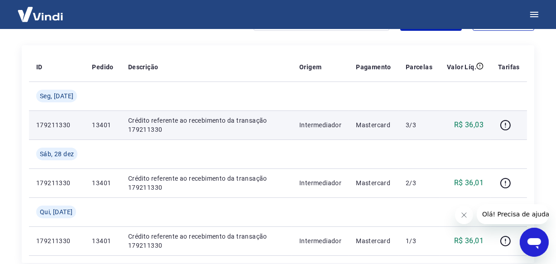
click at [99, 126] on p "13401" at bounding box center [102, 125] width 21 height 9
drag, startPoint x: 74, startPoint y: 123, endPoint x: 37, endPoint y: 125, distance: 37.2
click at [37, 125] on p "179211330" at bounding box center [56, 125] width 41 height 9
copy p "179211330"
